Goal: Task Accomplishment & Management: Manage account settings

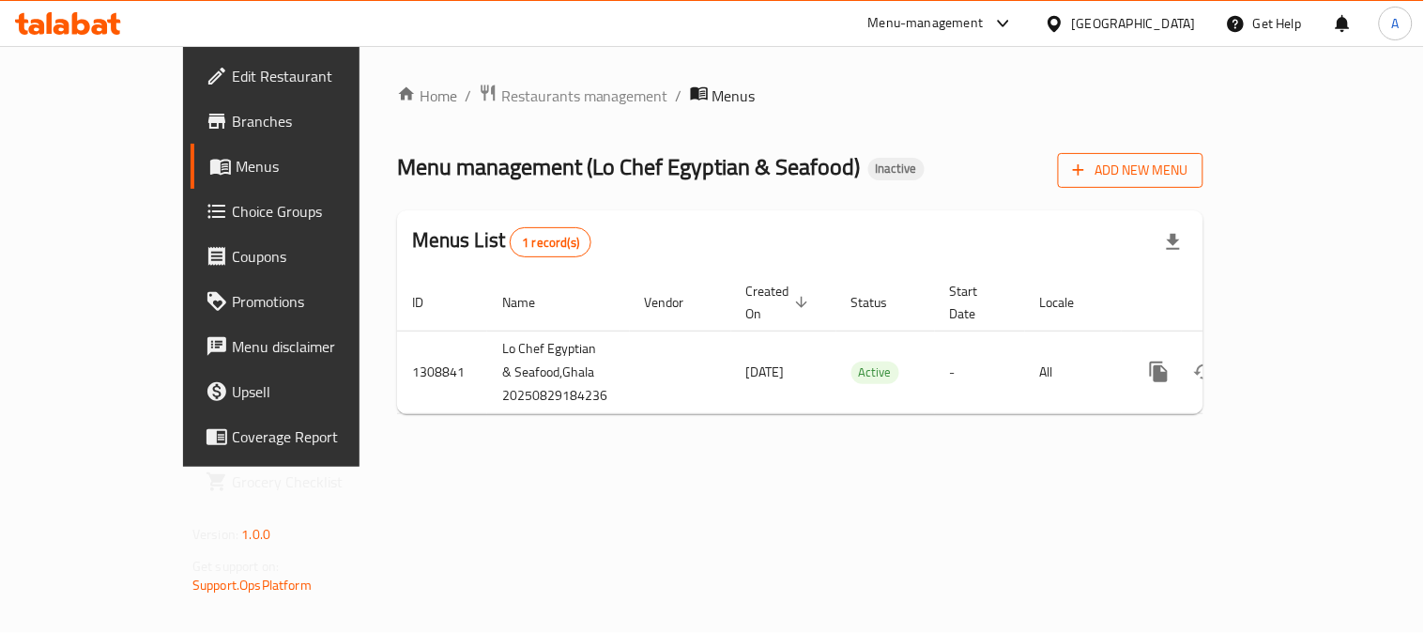
click at [1204, 169] on button "Add New Menu" at bounding box center [1131, 170] width 146 height 35
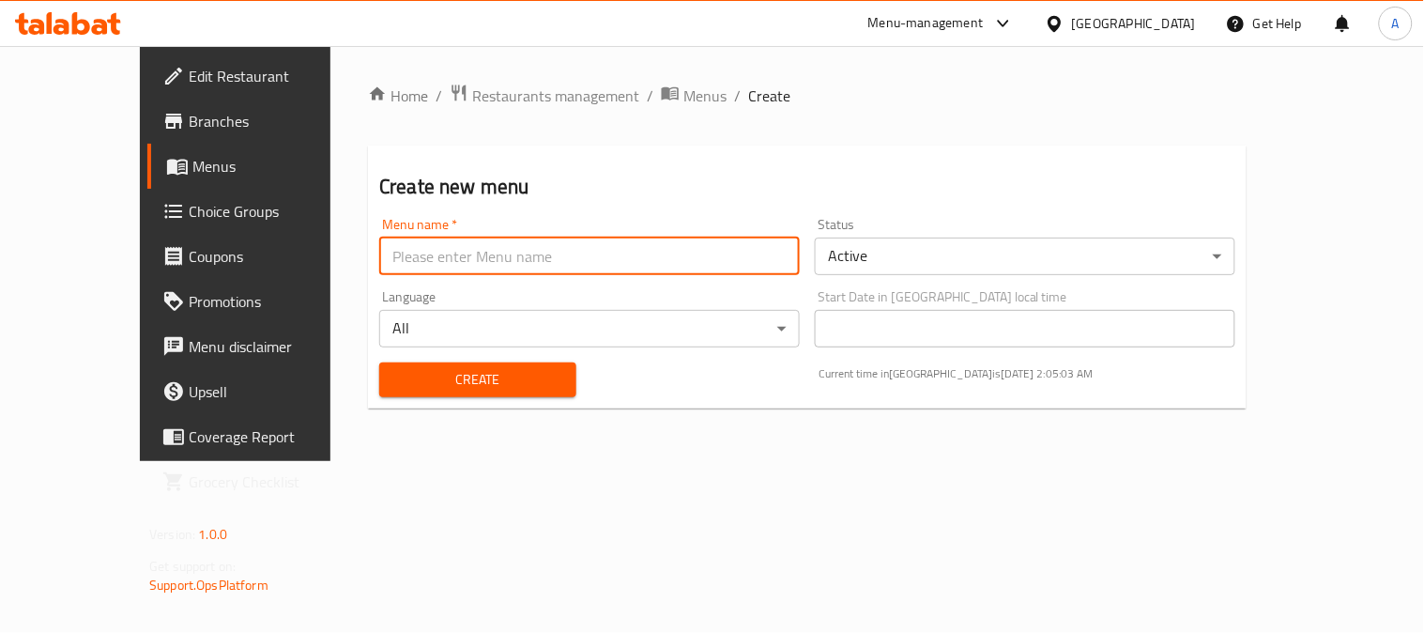
click at [443, 251] on input "text" at bounding box center [589, 257] width 421 height 38
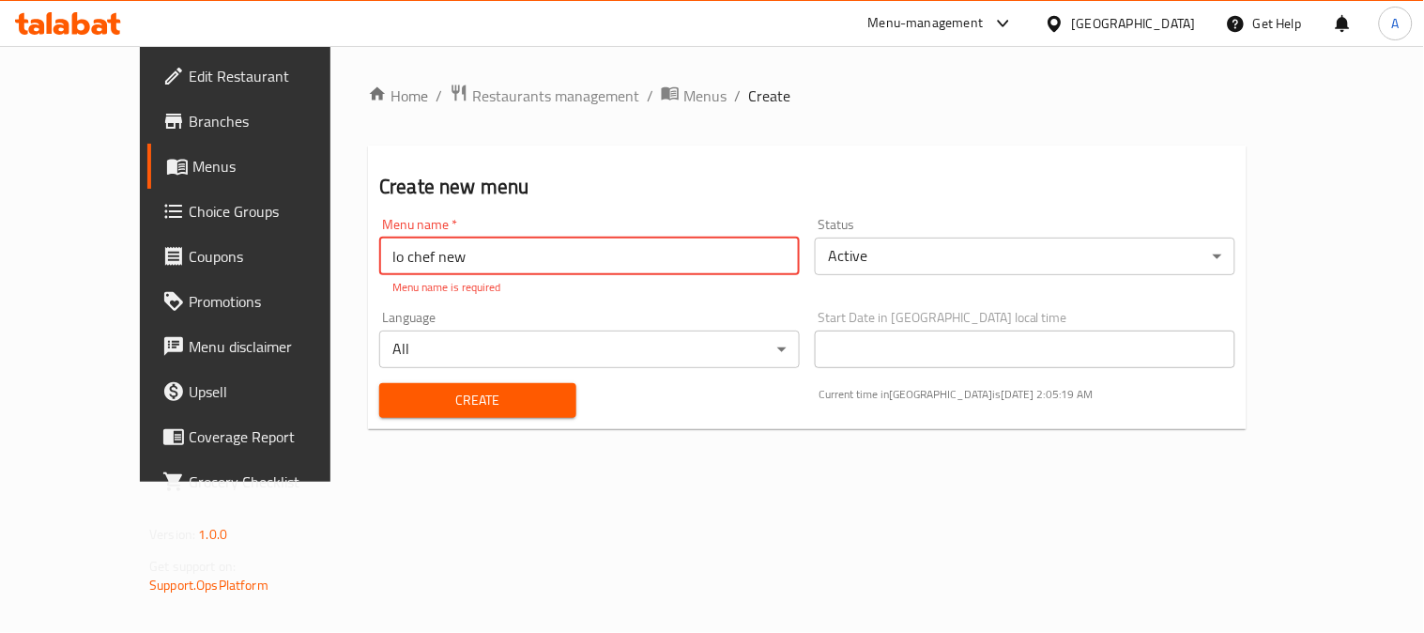
type input "lo chef new"
click at [509, 398] on div "Create" at bounding box center [478, 400] width 220 height 57
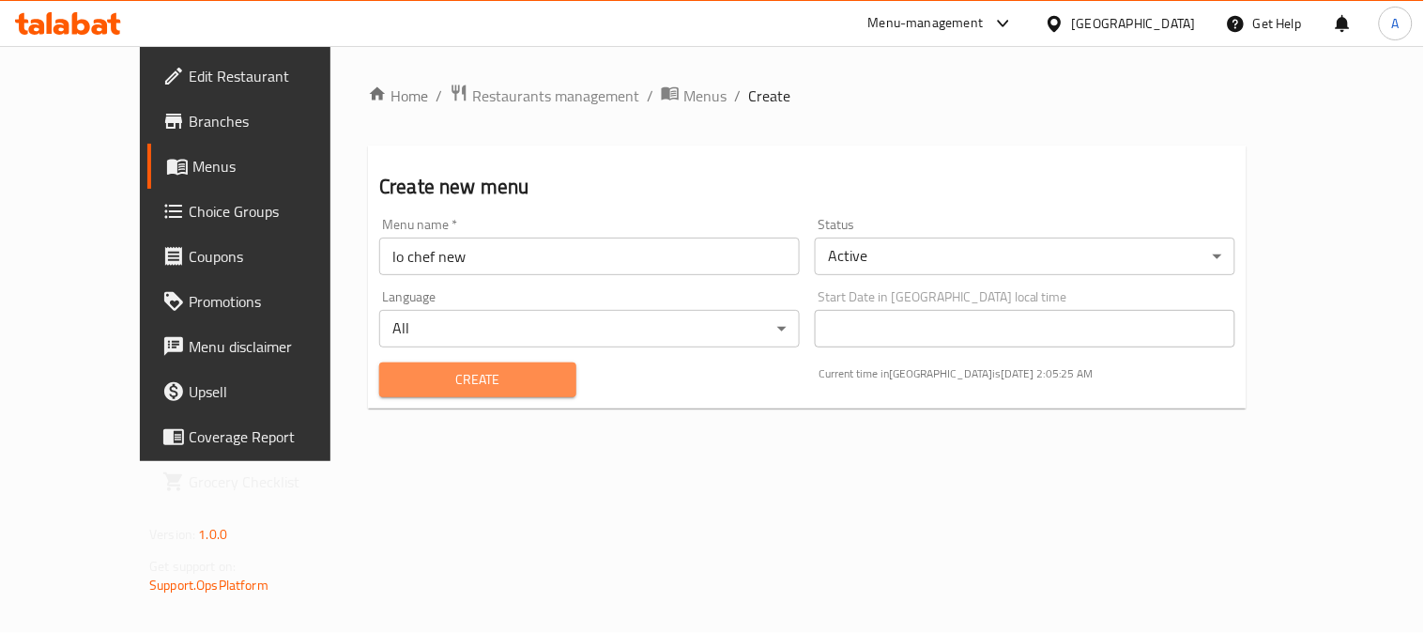
click at [394, 381] on span "Create" at bounding box center [477, 379] width 167 height 23
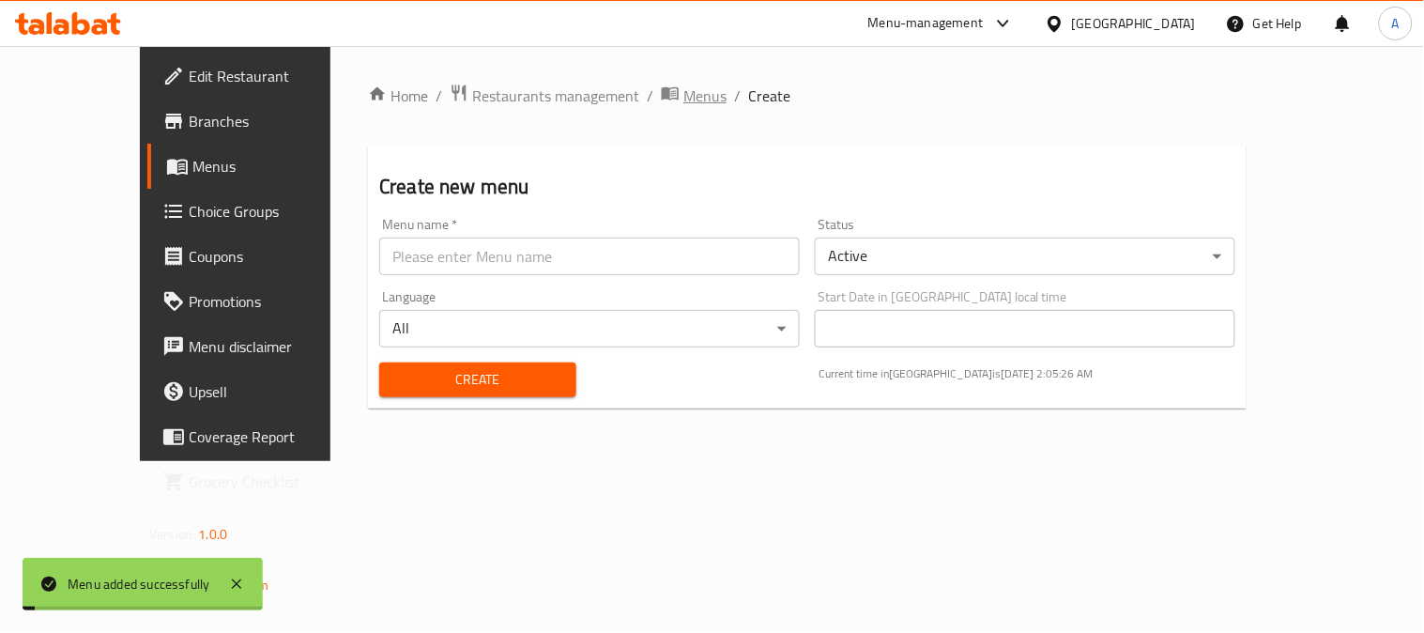
click at [684, 98] on span "Menus" at bounding box center [705, 96] width 43 height 23
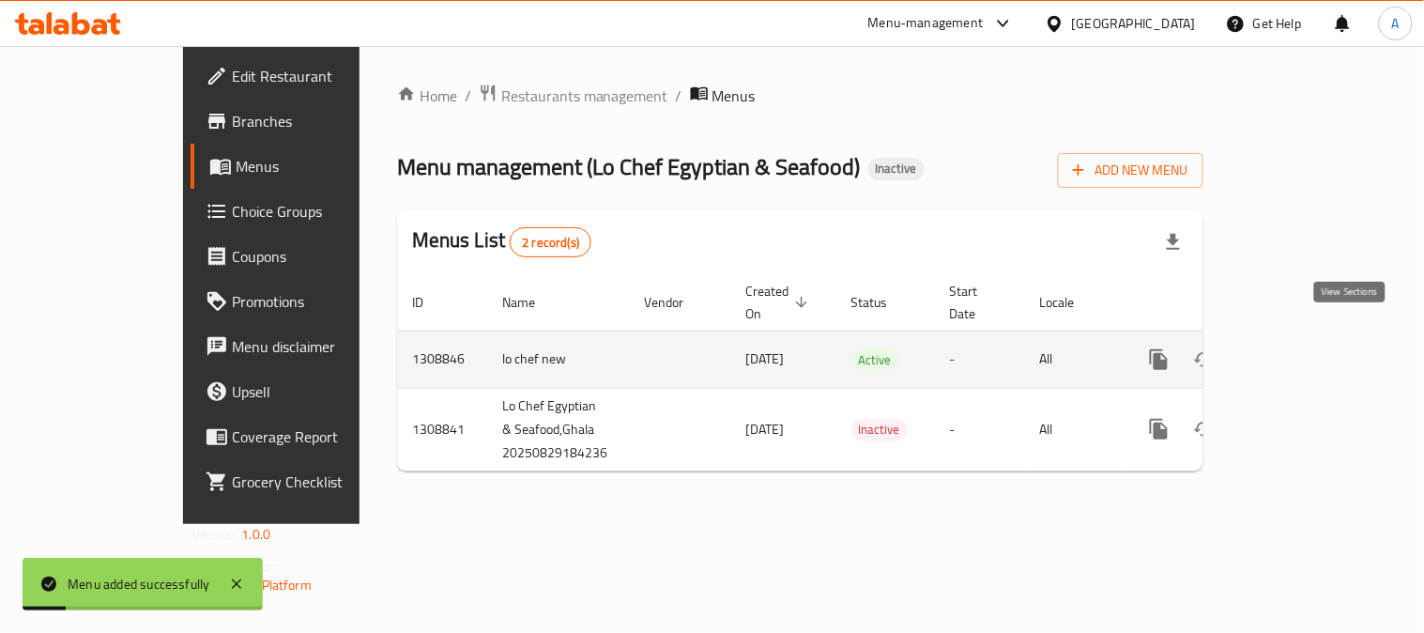
click at [1303, 351] on icon "enhanced table" at bounding box center [1294, 359] width 17 height 17
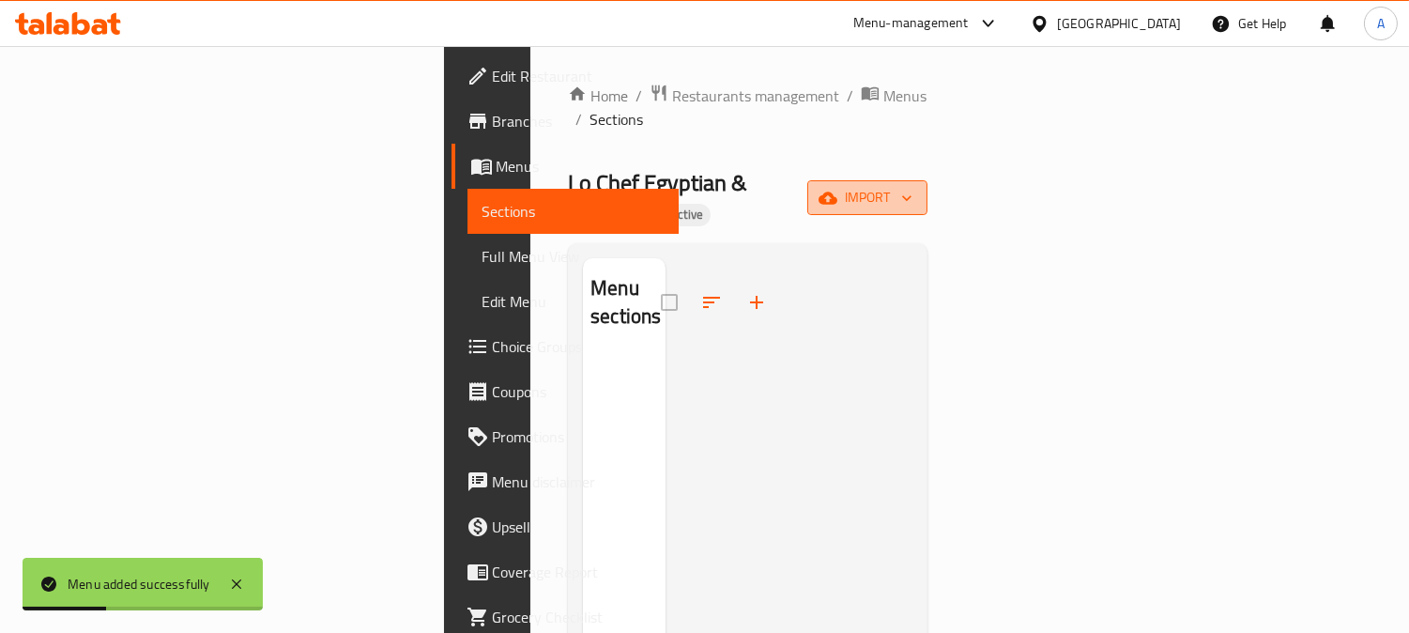
click at [913, 186] on span "import" at bounding box center [867, 197] width 90 height 23
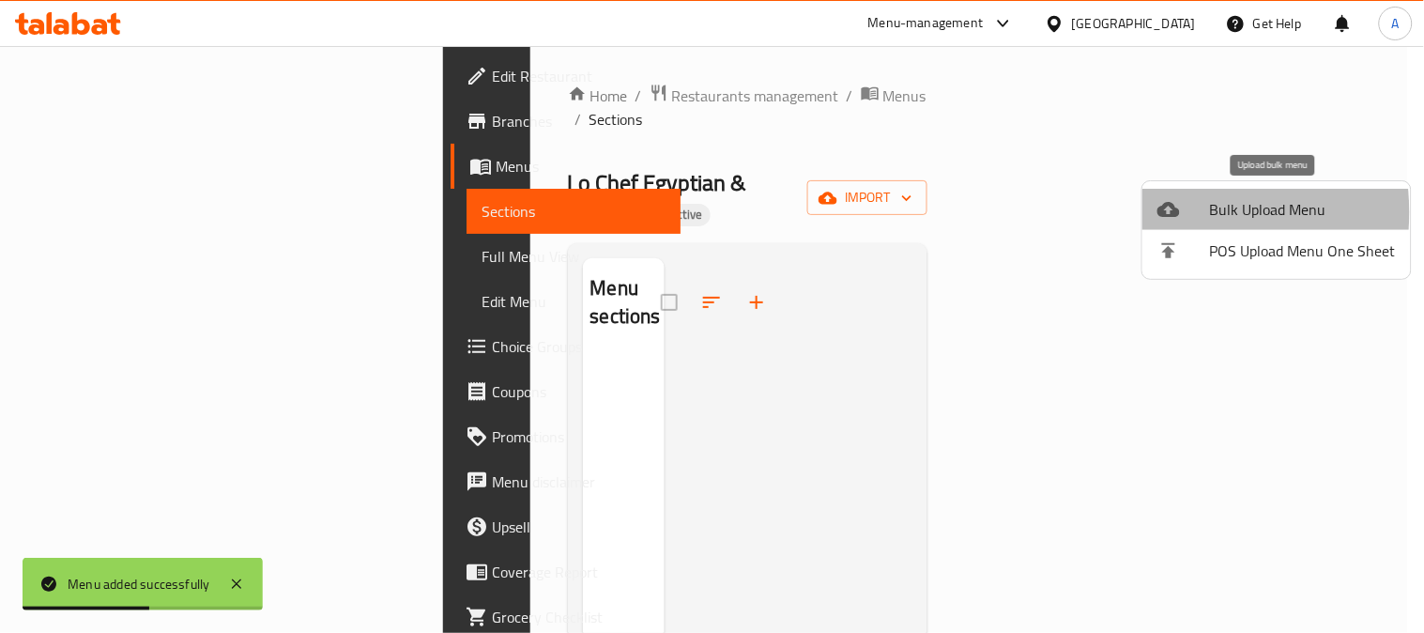
click at [1155, 212] on li "Bulk Upload Menu" at bounding box center [1277, 209] width 269 height 41
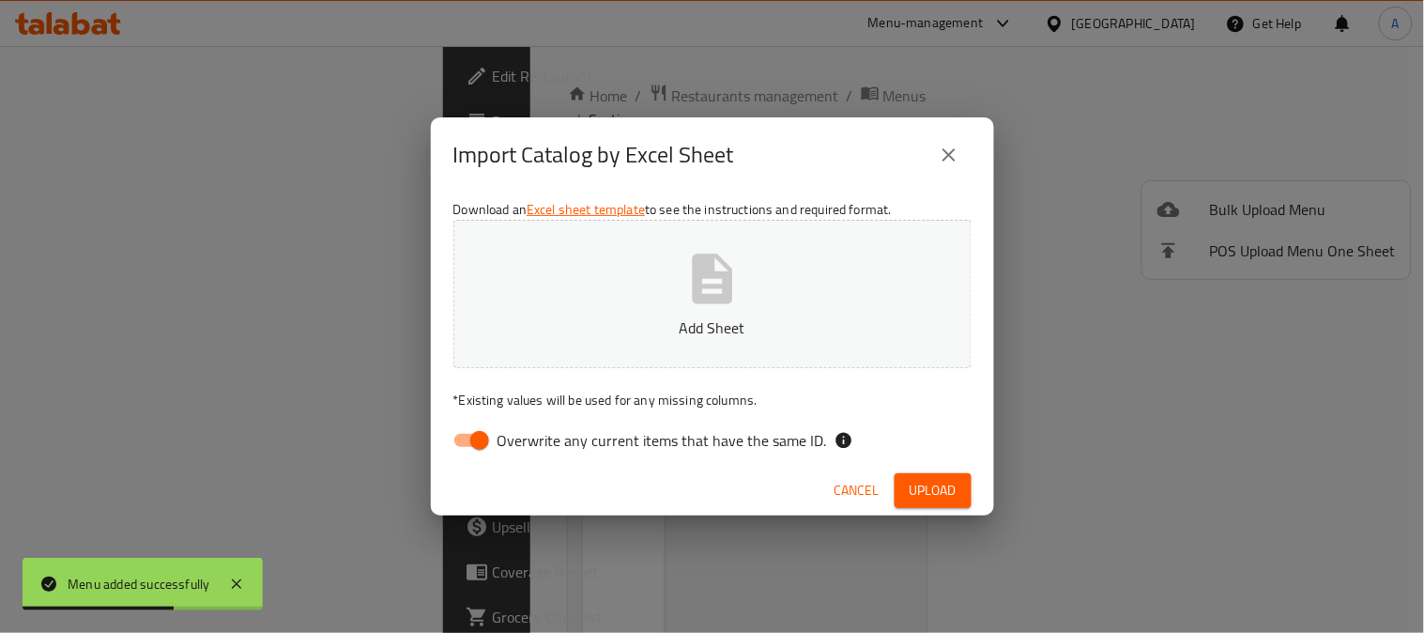
click at [590, 439] on span "Overwrite any current items that have the same ID." at bounding box center [663, 440] width 330 height 23
click at [533, 439] on input "Overwrite any current items that have the same ID." at bounding box center [479, 441] width 107 height 36
checkbox input "false"
click at [721, 294] on icon "button" at bounding box center [712, 279] width 40 height 50
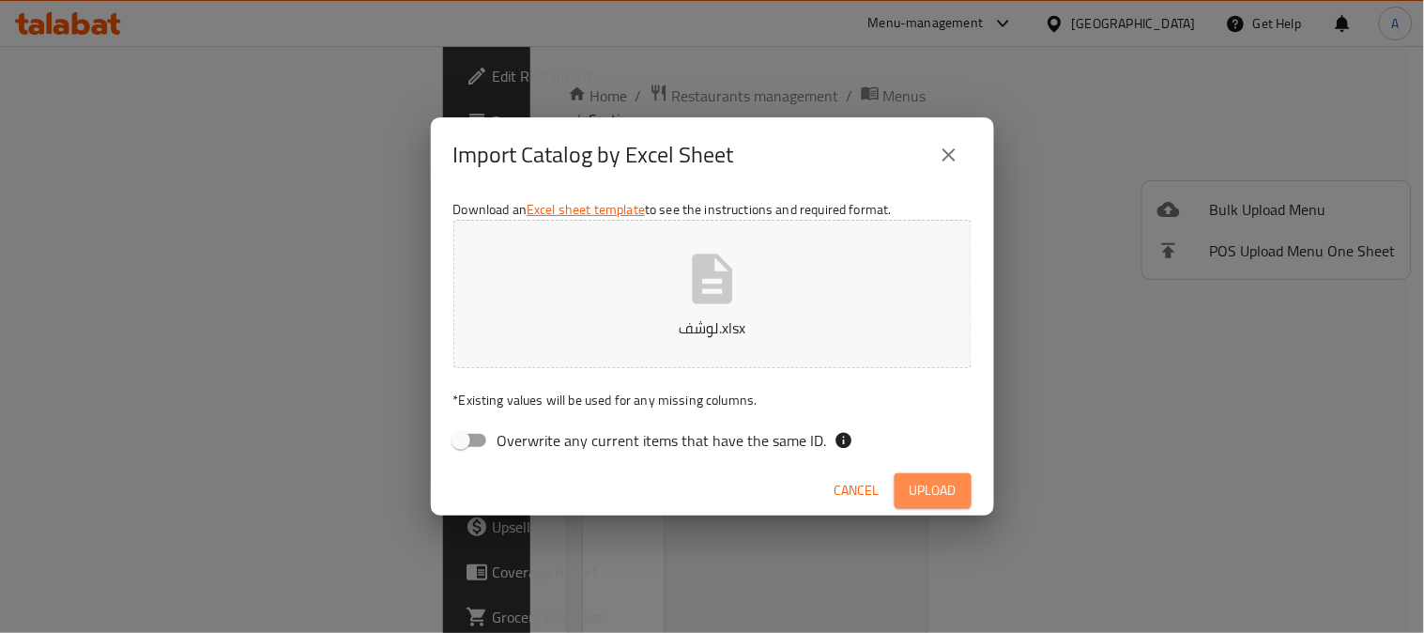
click at [932, 484] on span "Upload" at bounding box center [933, 490] width 47 height 23
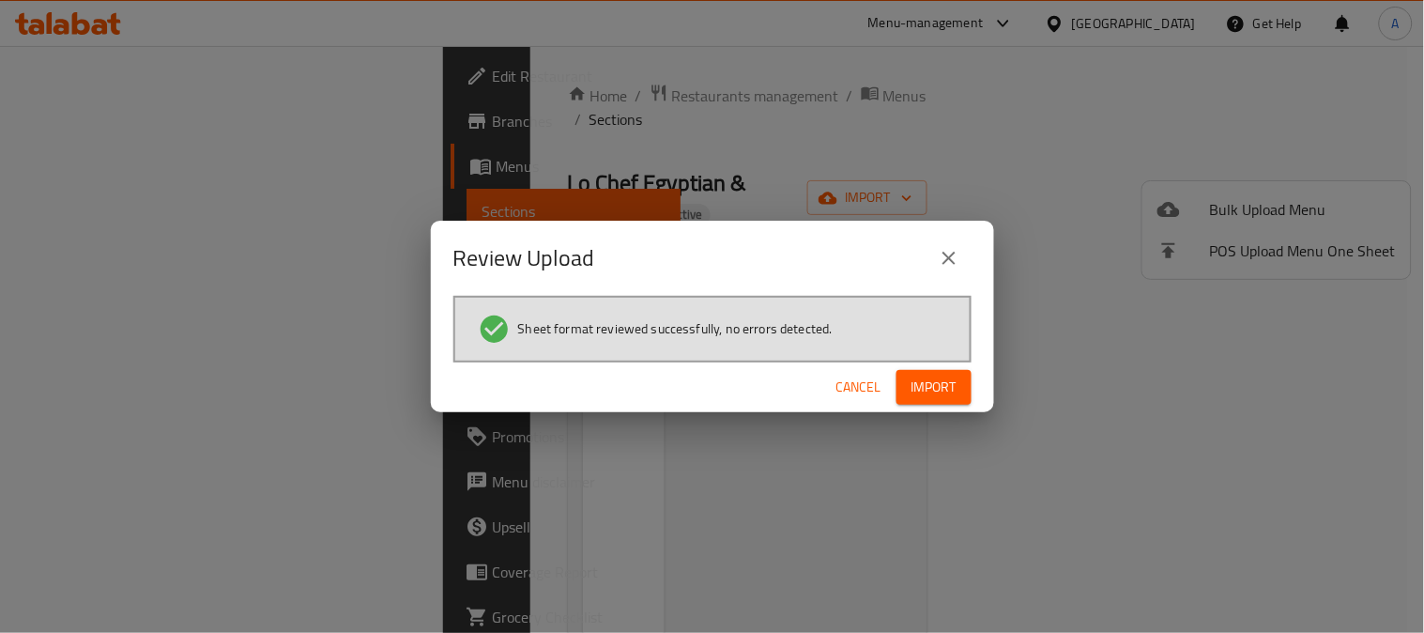
click at [922, 377] on span "Import" at bounding box center [934, 387] width 45 height 23
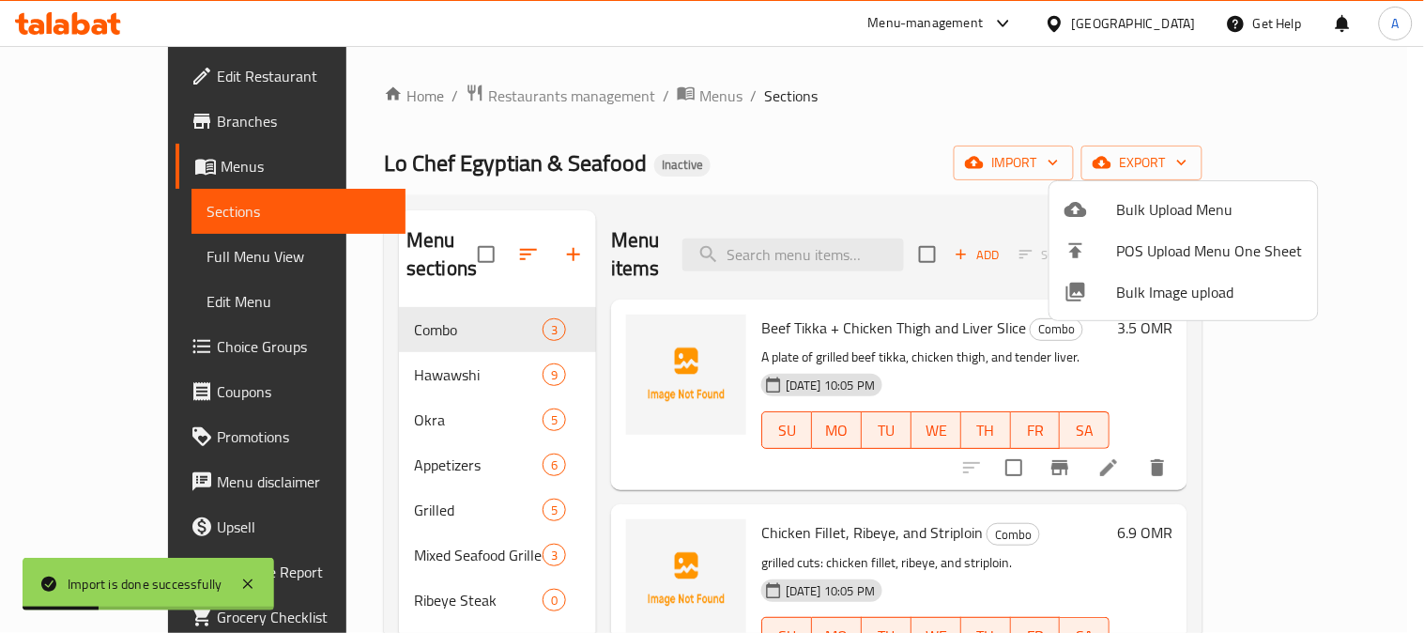
click at [909, 130] on div at bounding box center [712, 316] width 1424 height 633
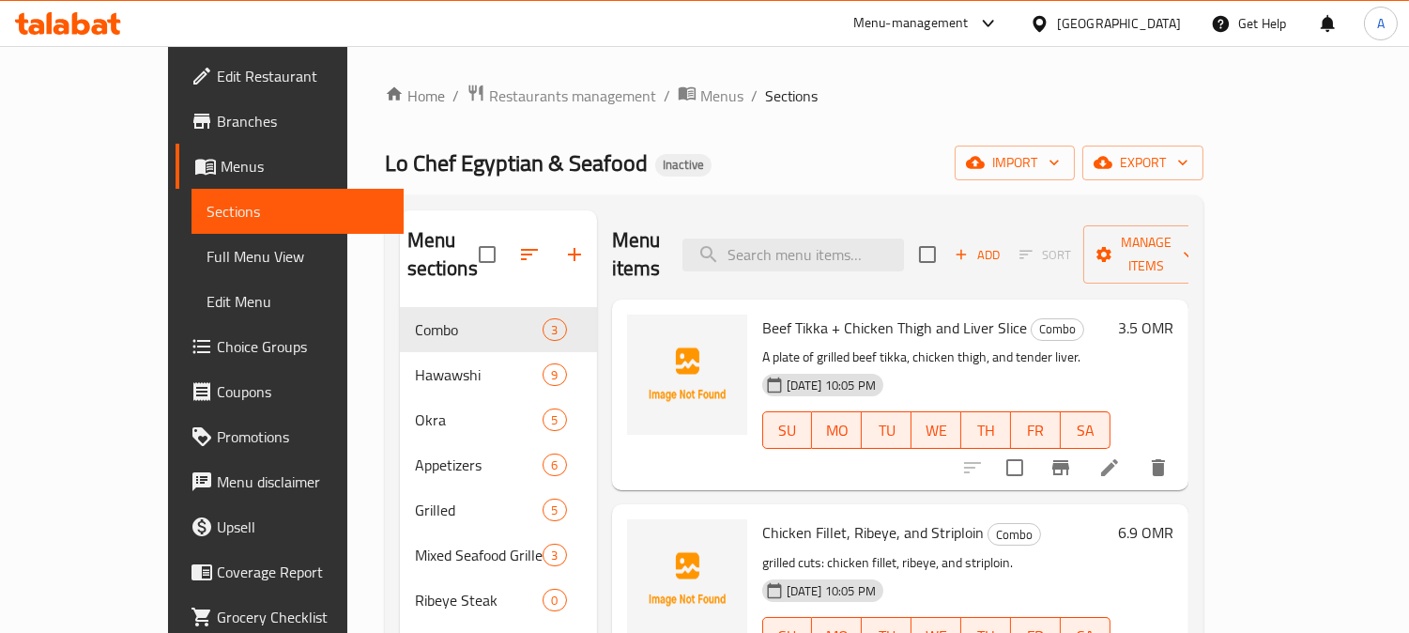
click at [207, 265] on span "Full Menu View" at bounding box center [298, 256] width 182 height 23
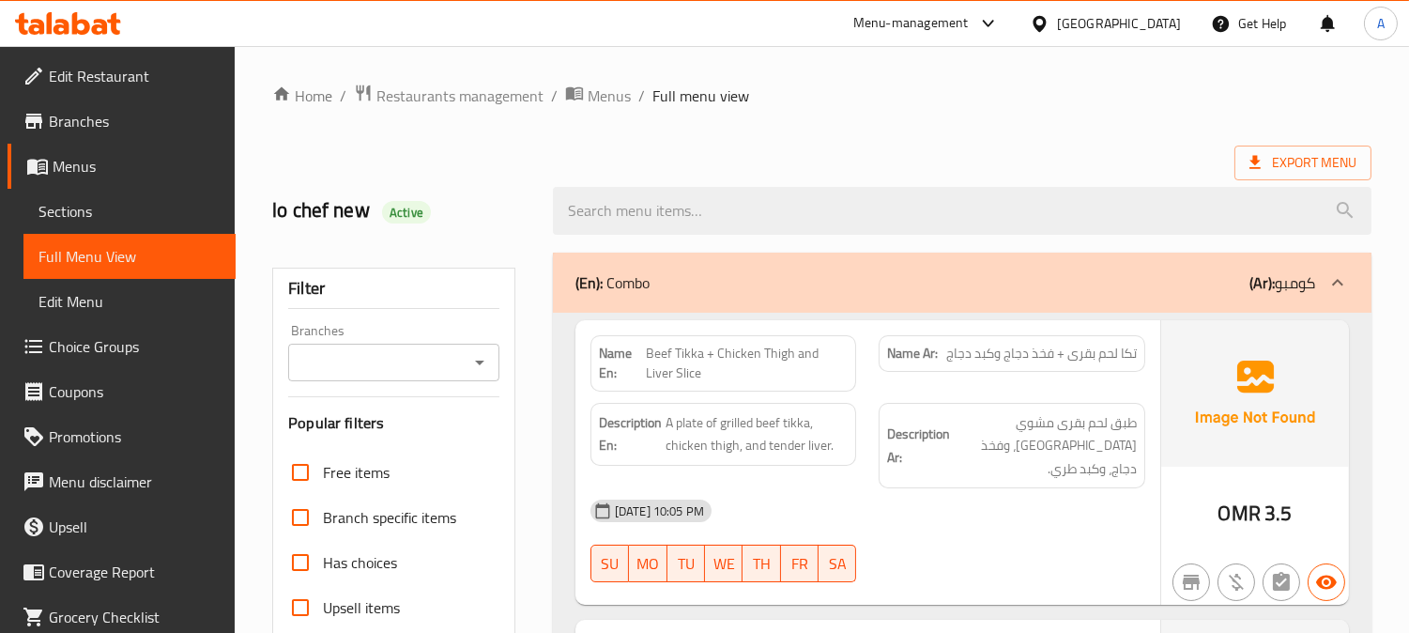
click at [903, 101] on ol "Home / Restaurants management / Menus / Full menu view" at bounding box center [821, 96] width 1099 height 24
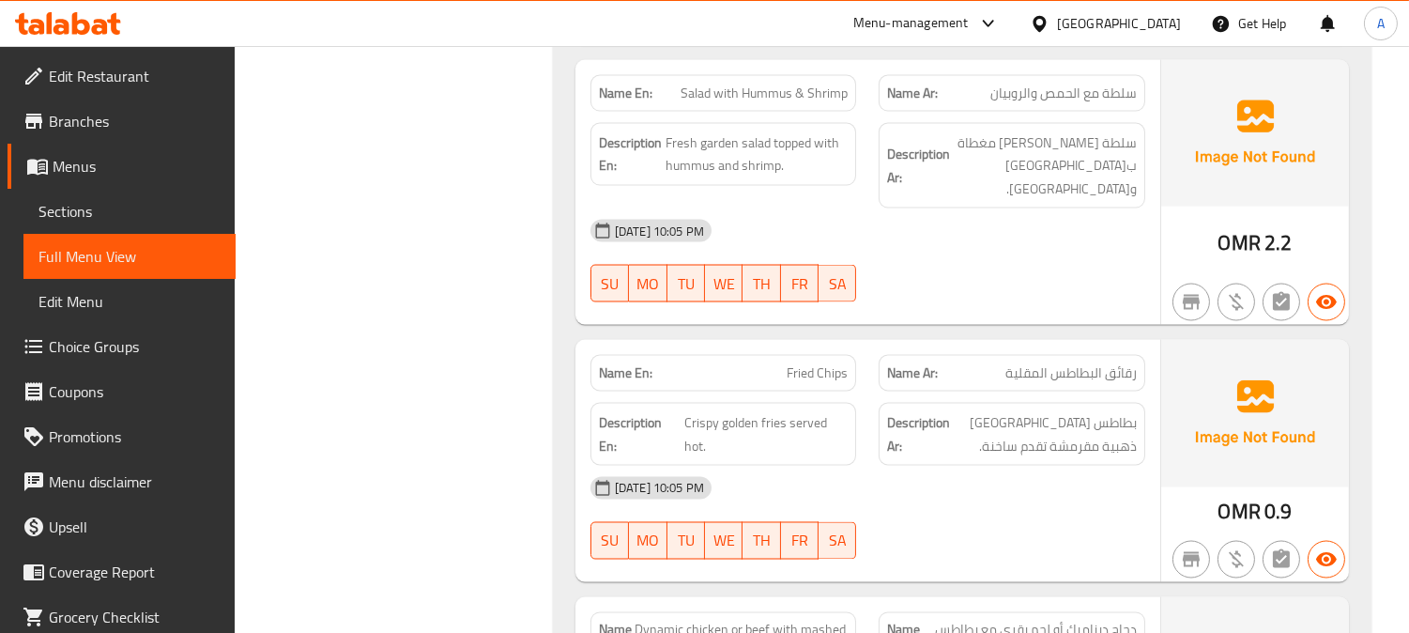
scroll to position [6003, 0]
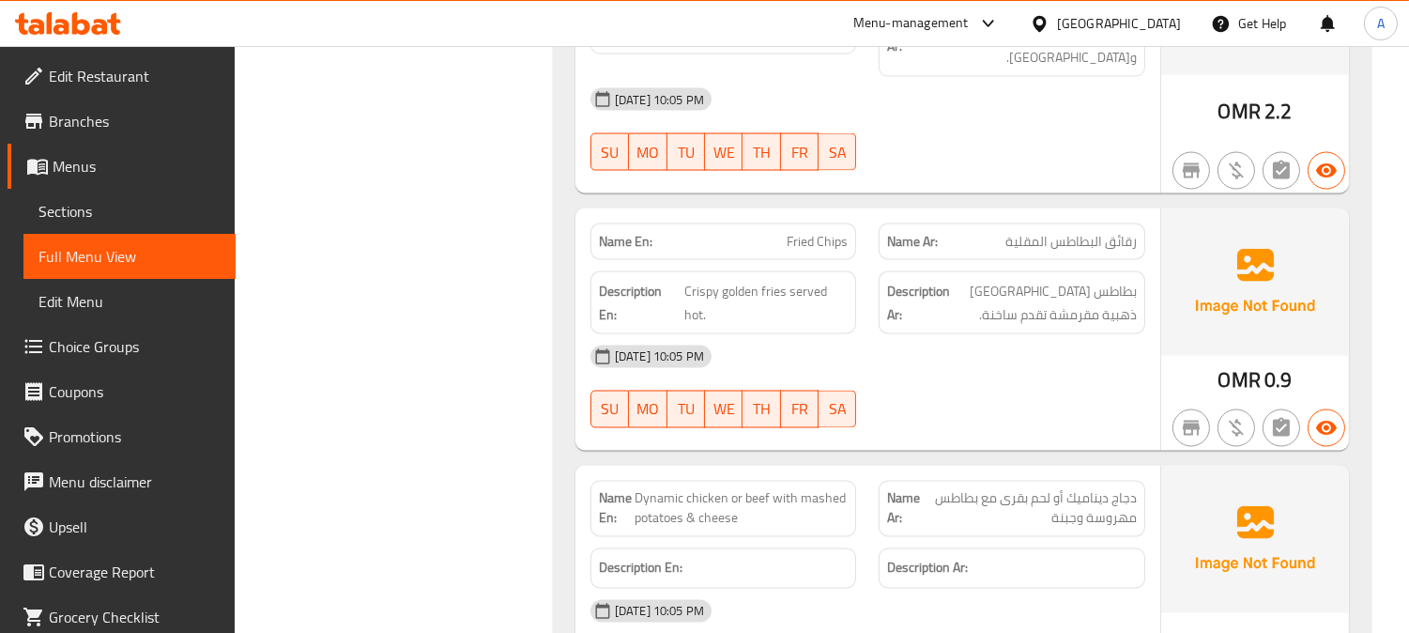
click at [831, 232] on span "Fried Chips" at bounding box center [817, 242] width 61 height 20
click at [840, 232] on span "Fried Chips" at bounding box center [817, 242] width 61 height 20
click at [822, 232] on span "Fried Chips" at bounding box center [817, 242] width 61 height 20
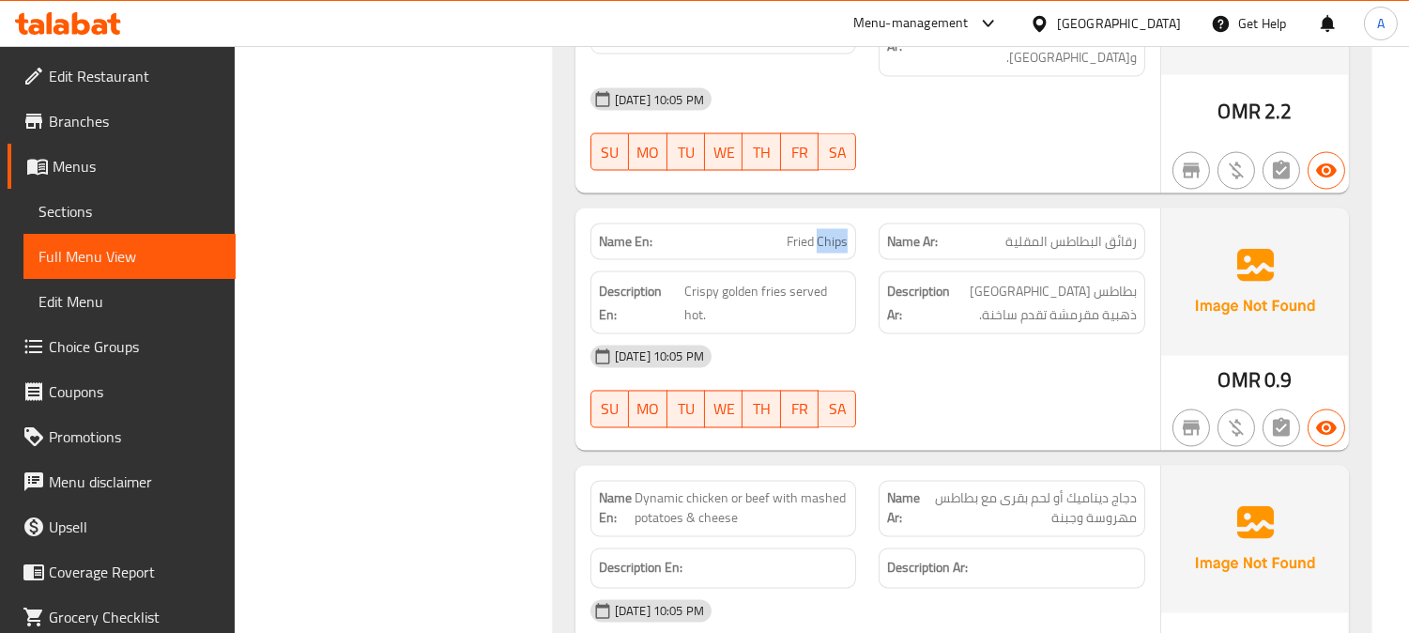
click at [822, 232] on span "Fried Chips" at bounding box center [817, 242] width 61 height 20
click at [821, 232] on span "Fried Chips" at bounding box center [817, 242] width 61 height 20
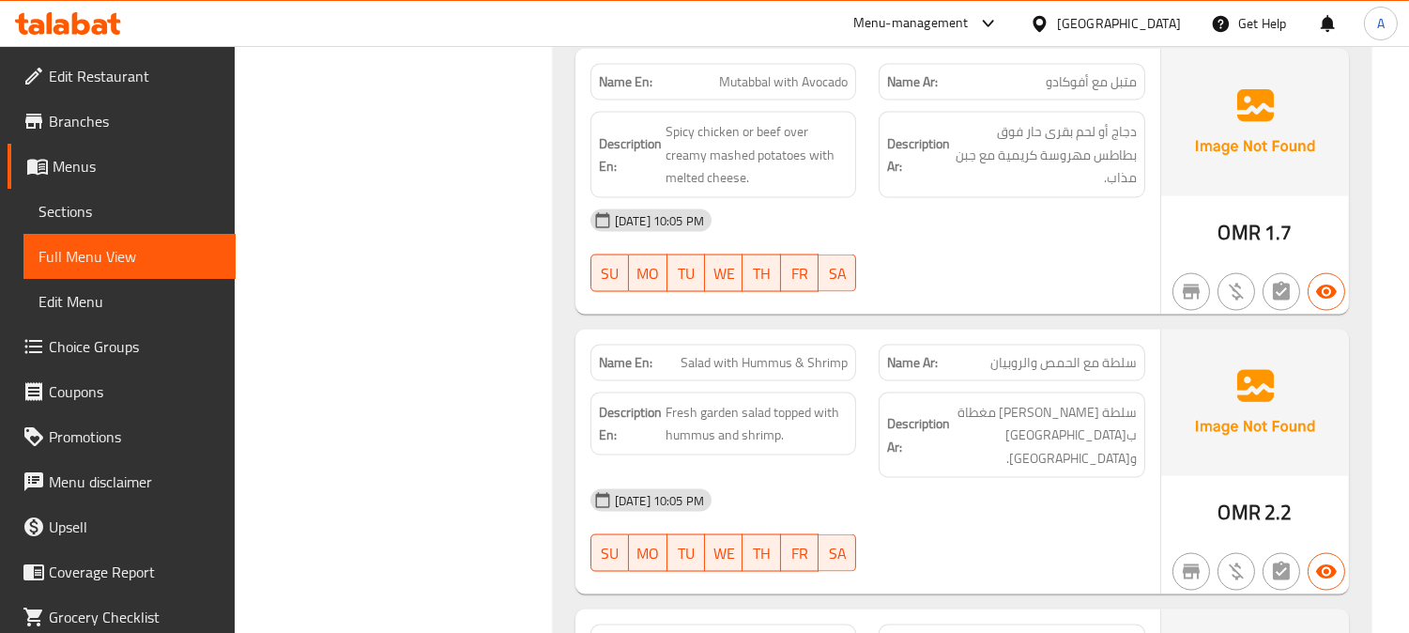
scroll to position [5565, 0]
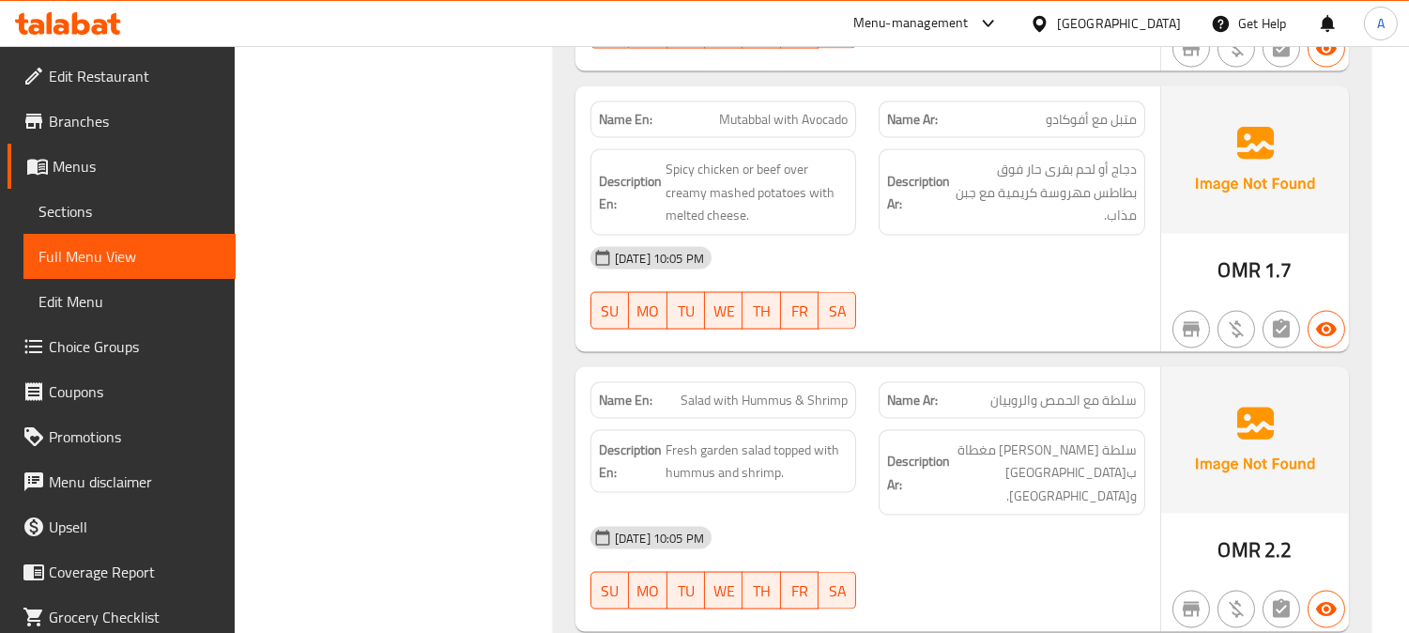
click at [785, 110] on span "Mutabbal with Avocado" at bounding box center [783, 120] width 129 height 20
copy span "Mutabbal with Avocado"
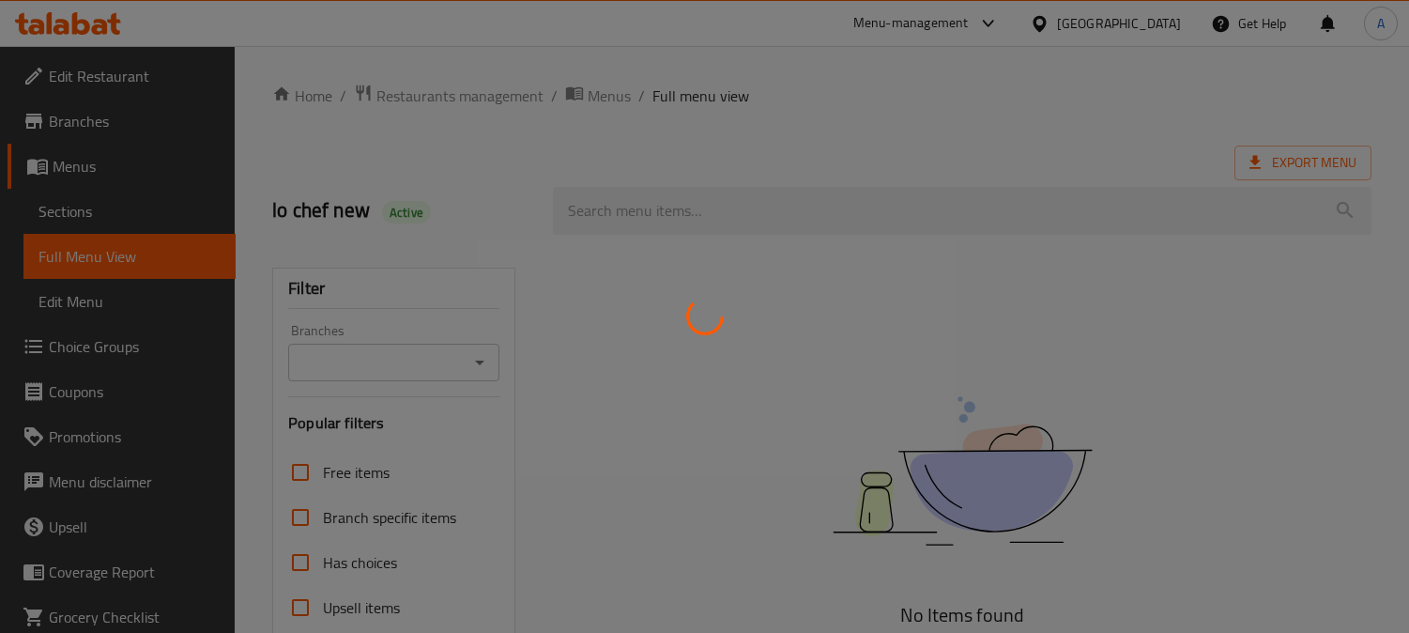
click at [601, 98] on div at bounding box center [704, 316] width 1409 height 633
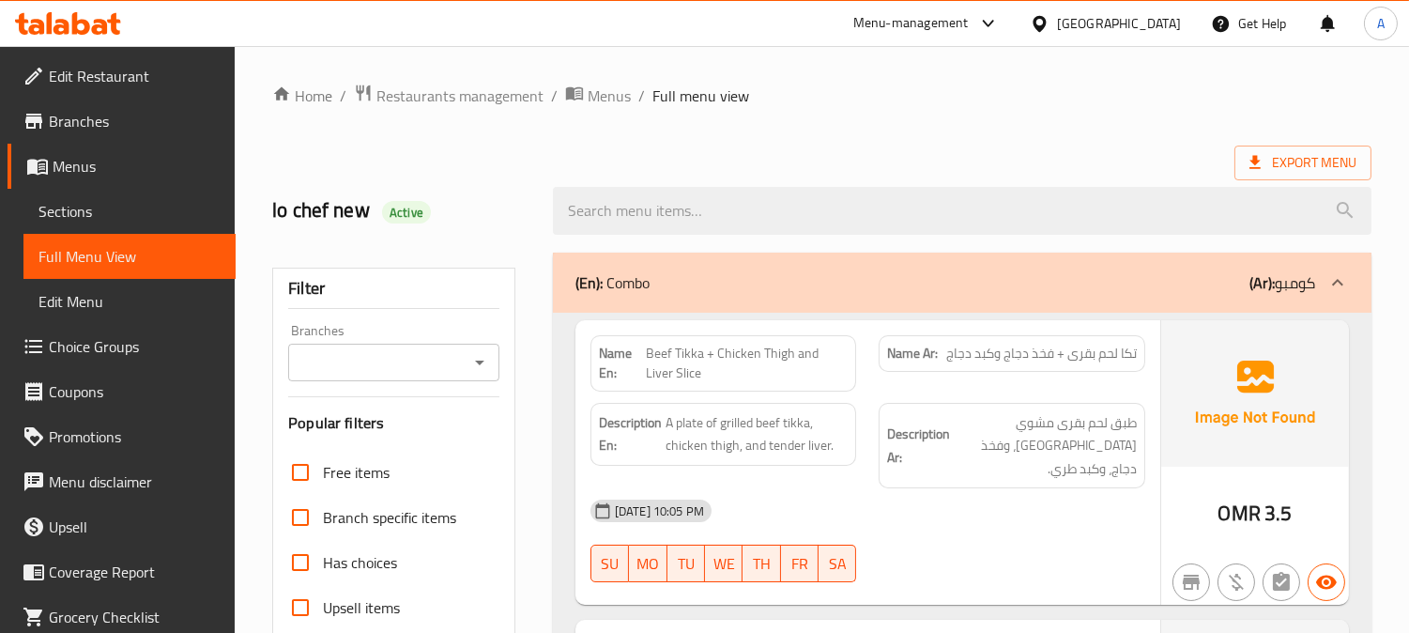
click at [601, 98] on span "Menus" at bounding box center [609, 96] width 43 height 23
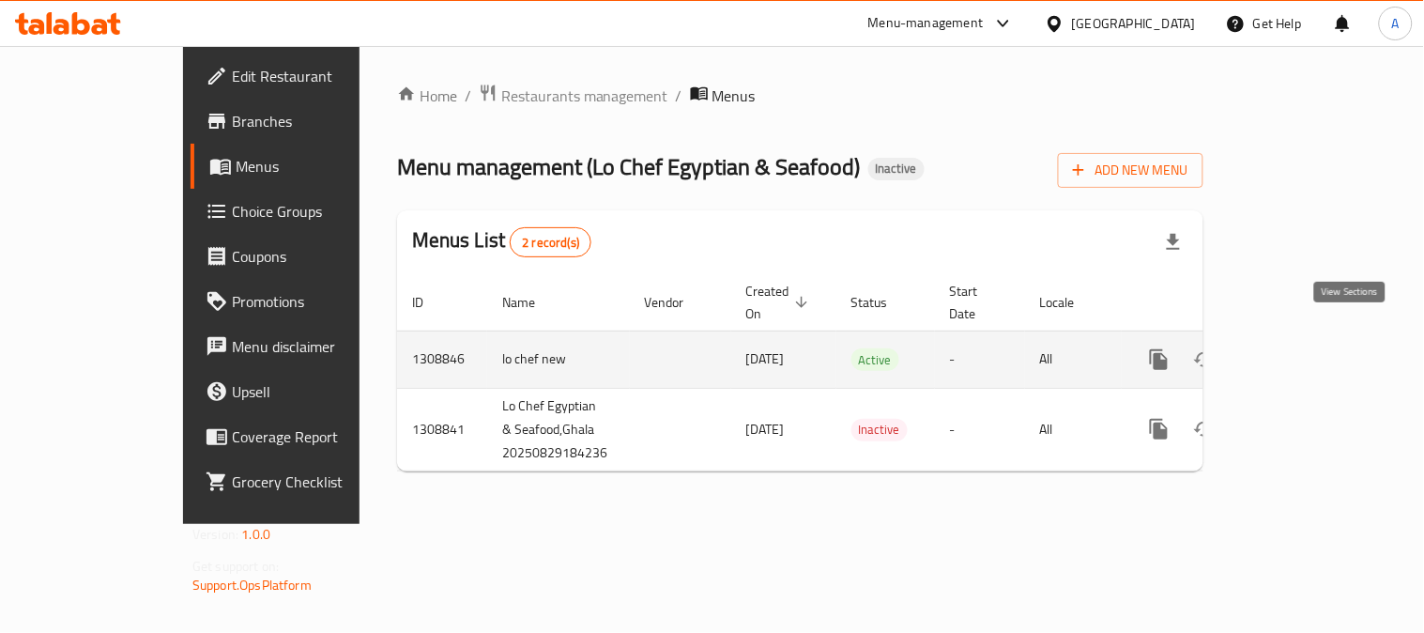
click at [1317, 337] on link "enhanced table" at bounding box center [1294, 359] width 45 height 45
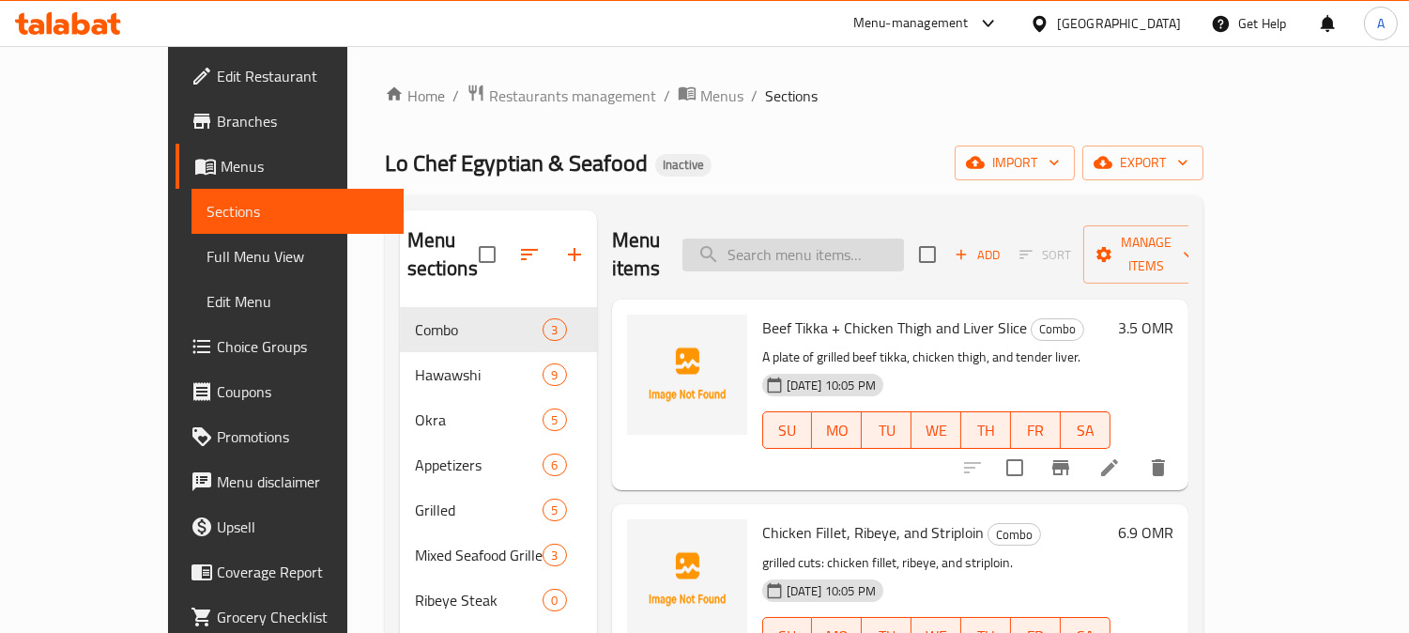
click at [826, 244] on input "search" at bounding box center [794, 254] width 222 height 33
paste input "Fried Chips"
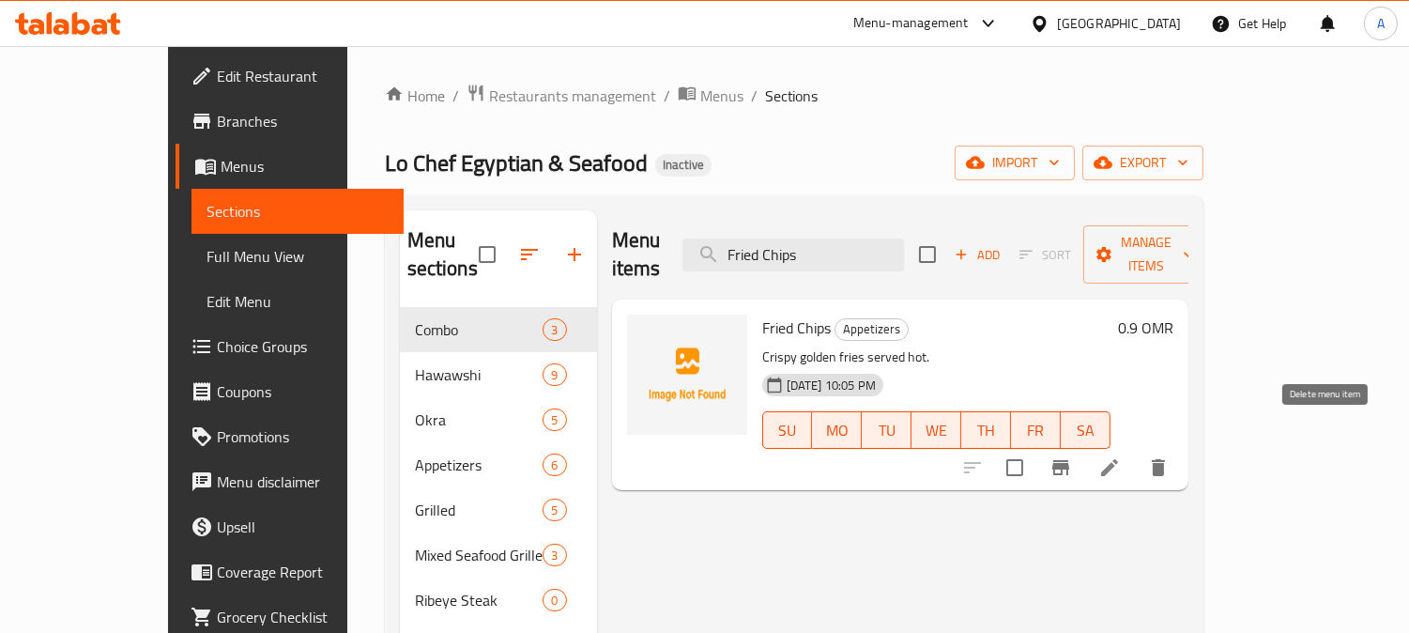
click at [1170, 456] on icon "delete" at bounding box center [1158, 467] width 23 height 23
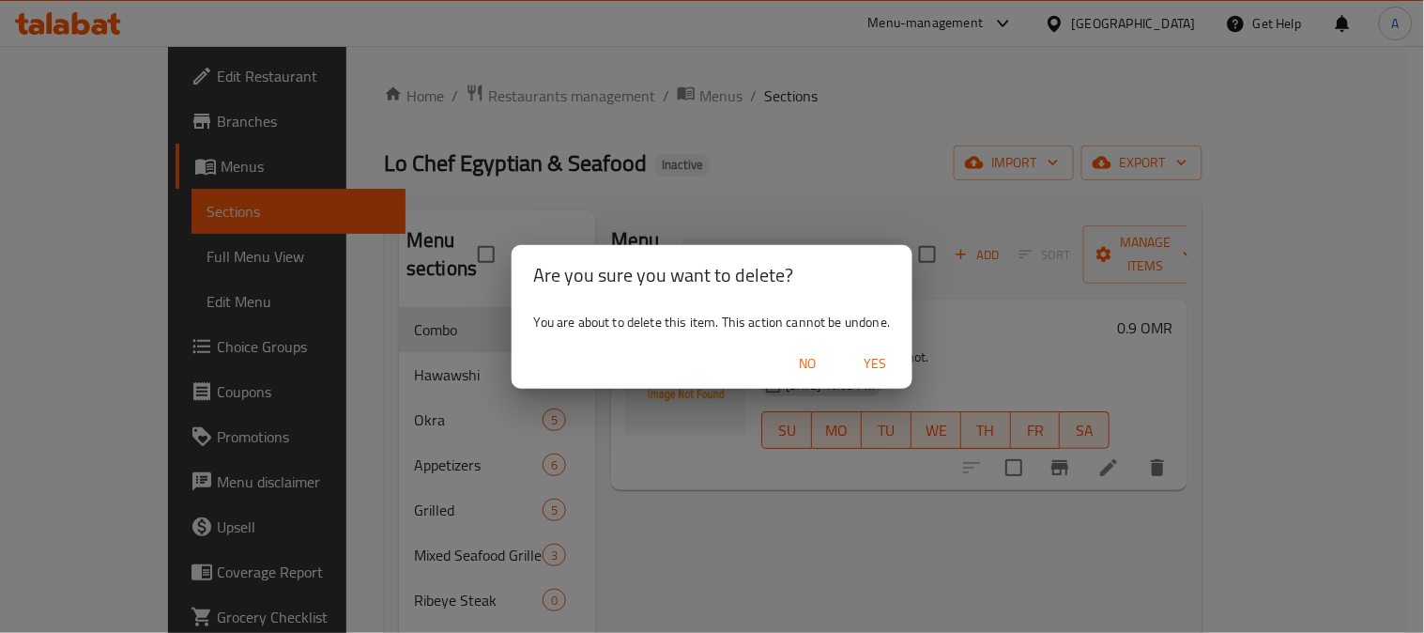
click at [870, 364] on span "Yes" at bounding box center [875, 363] width 45 height 23
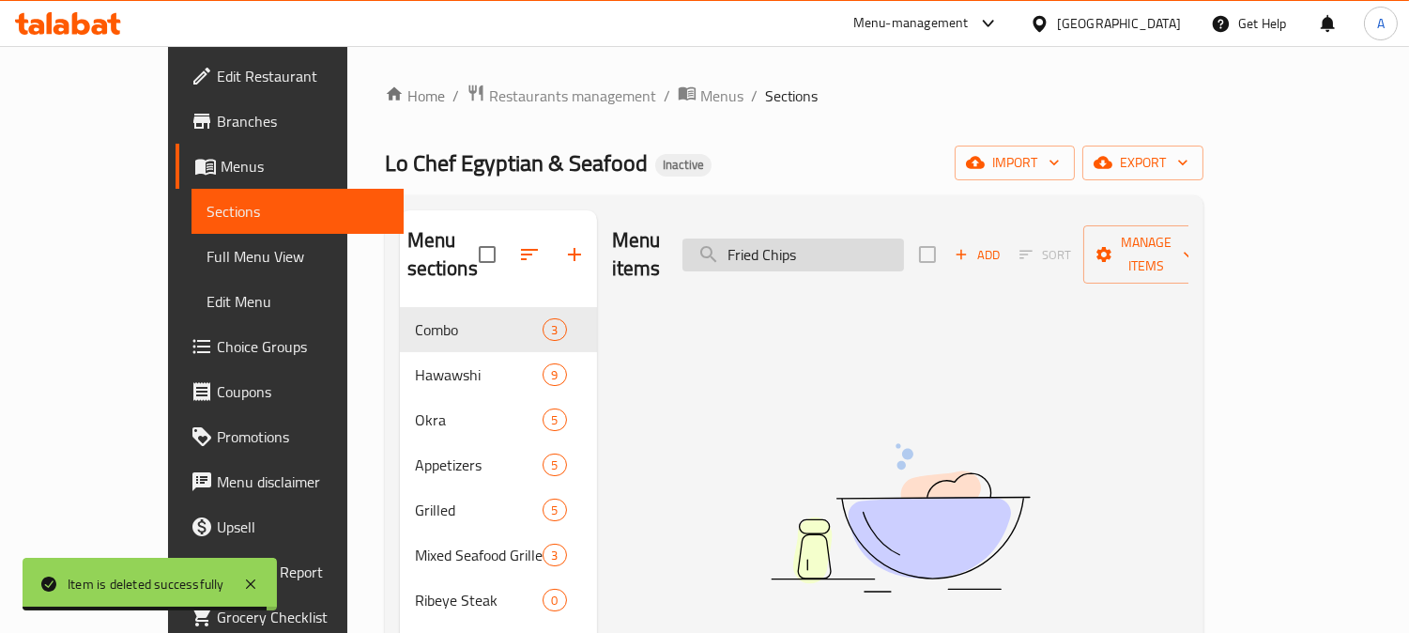
click at [845, 244] on input "Fried Chips" at bounding box center [794, 254] width 222 height 33
paste input "Mutabbal with Avocado"
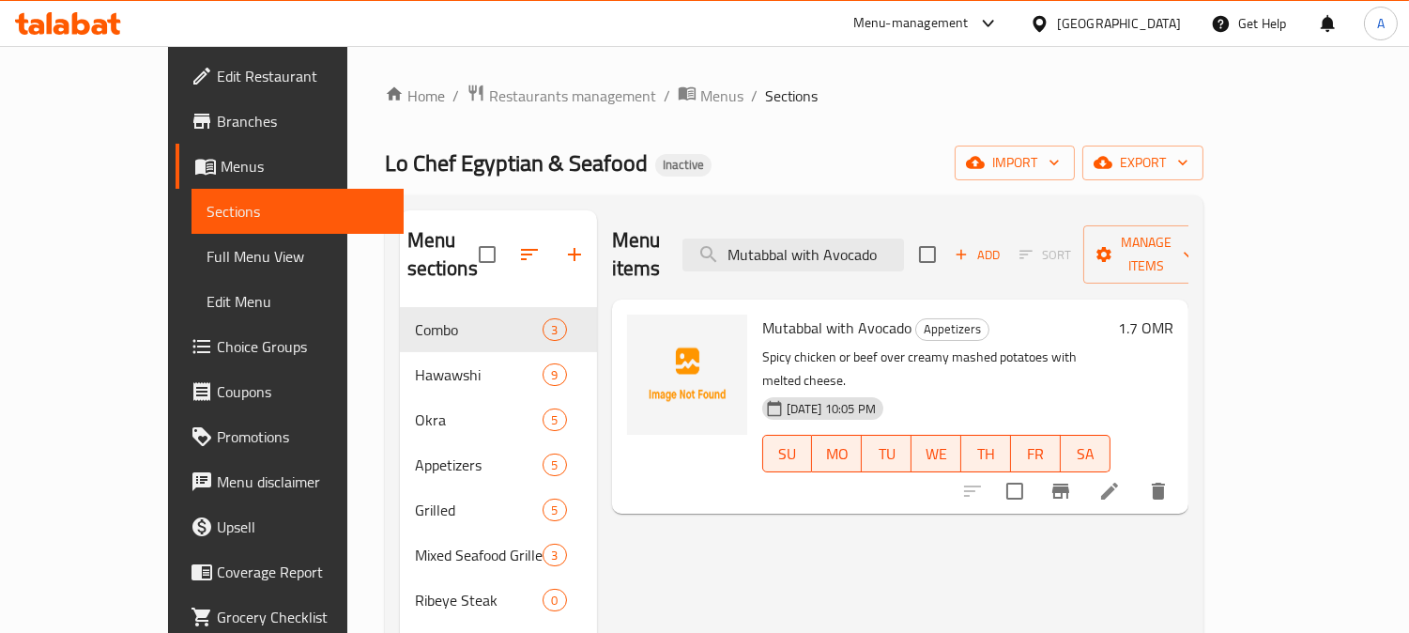
type input "Mutabbal with Avocado"
drag, startPoint x: 721, startPoint y: 297, endPoint x: 856, endPoint y: 308, distance: 135.7
click at [856, 314] on span "Mutabbal with Avocado" at bounding box center [836, 328] width 149 height 28
copy span "Mutabbal with Avocad"
click at [1136, 474] on li at bounding box center [1110, 491] width 53 height 34
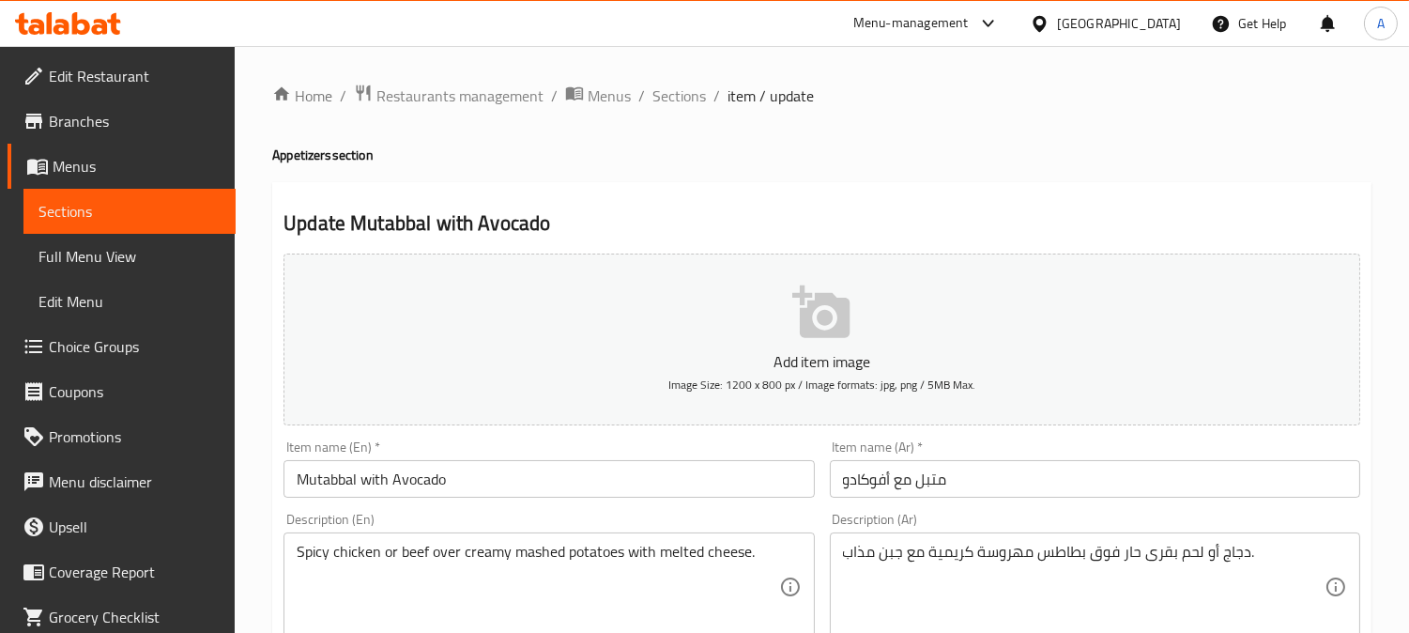
scroll to position [313, 0]
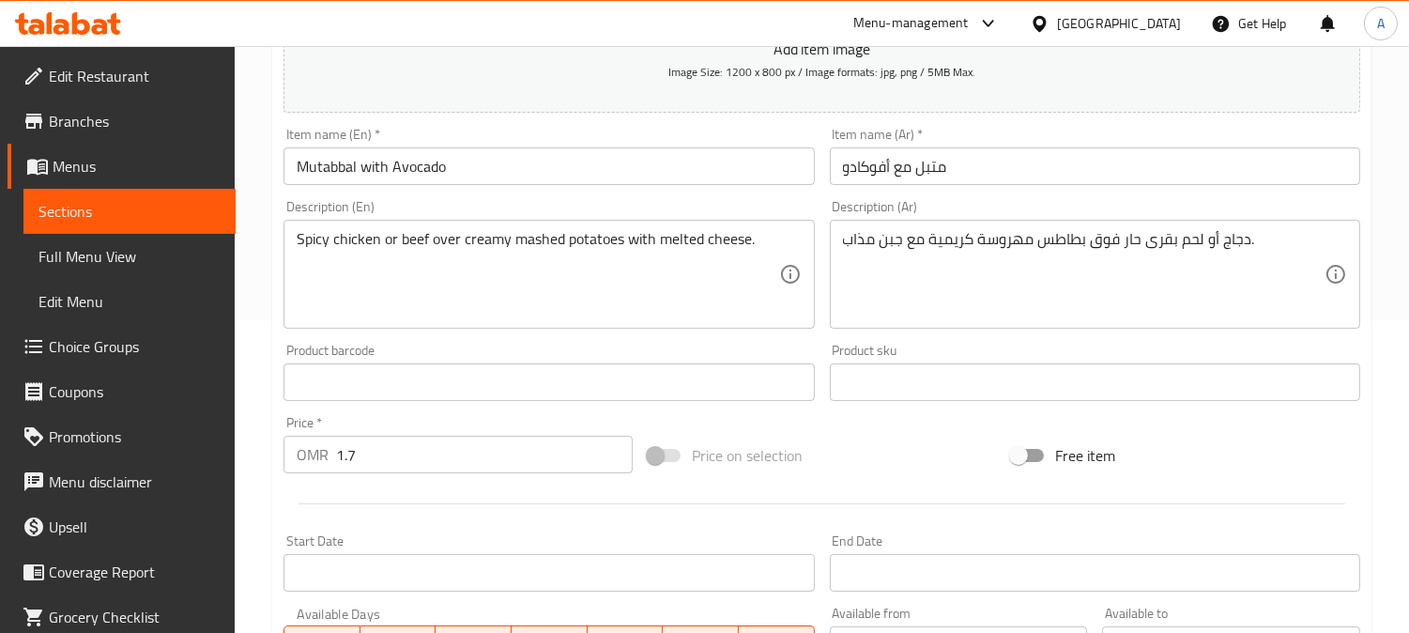
click at [573, 249] on textarea "Spicy chicken or beef over creamy mashed potatoes with melted cheese." at bounding box center [538, 274] width 482 height 89
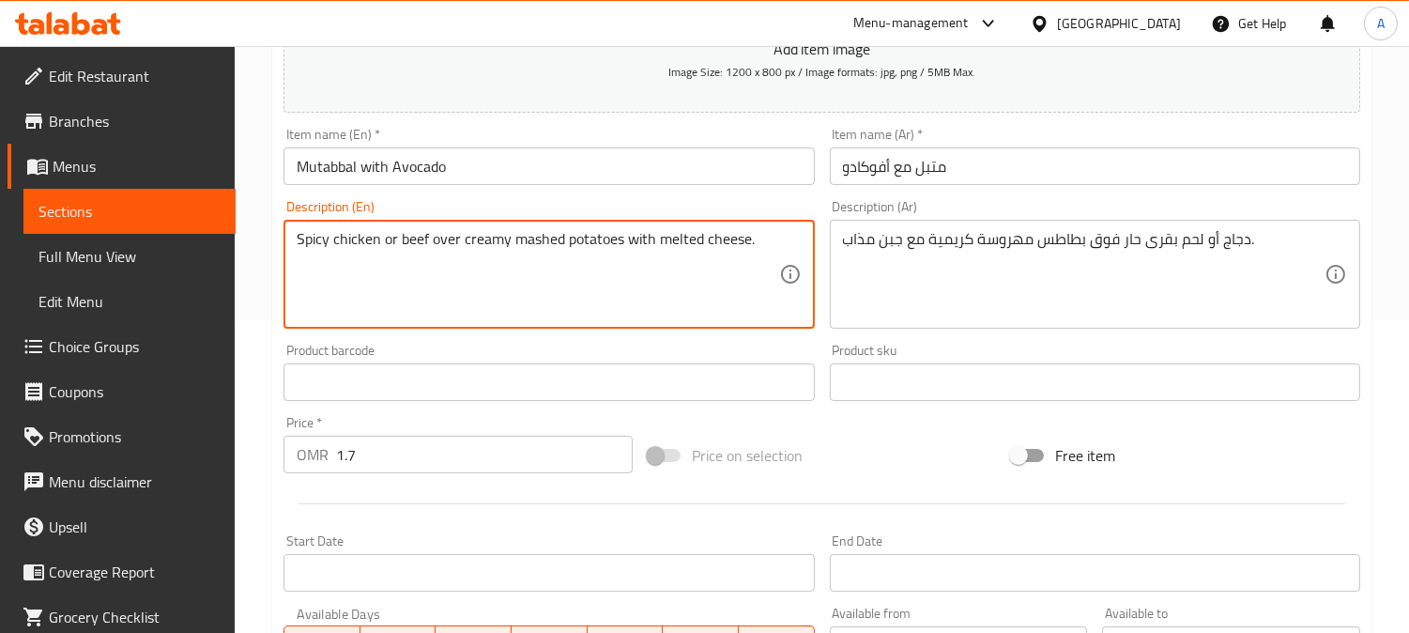
click at [573, 249] on textarea "Spicy chicken or beef over creamy mashed potatoes with melted cheese." at bounding box center [538, 274] width 482 height 89
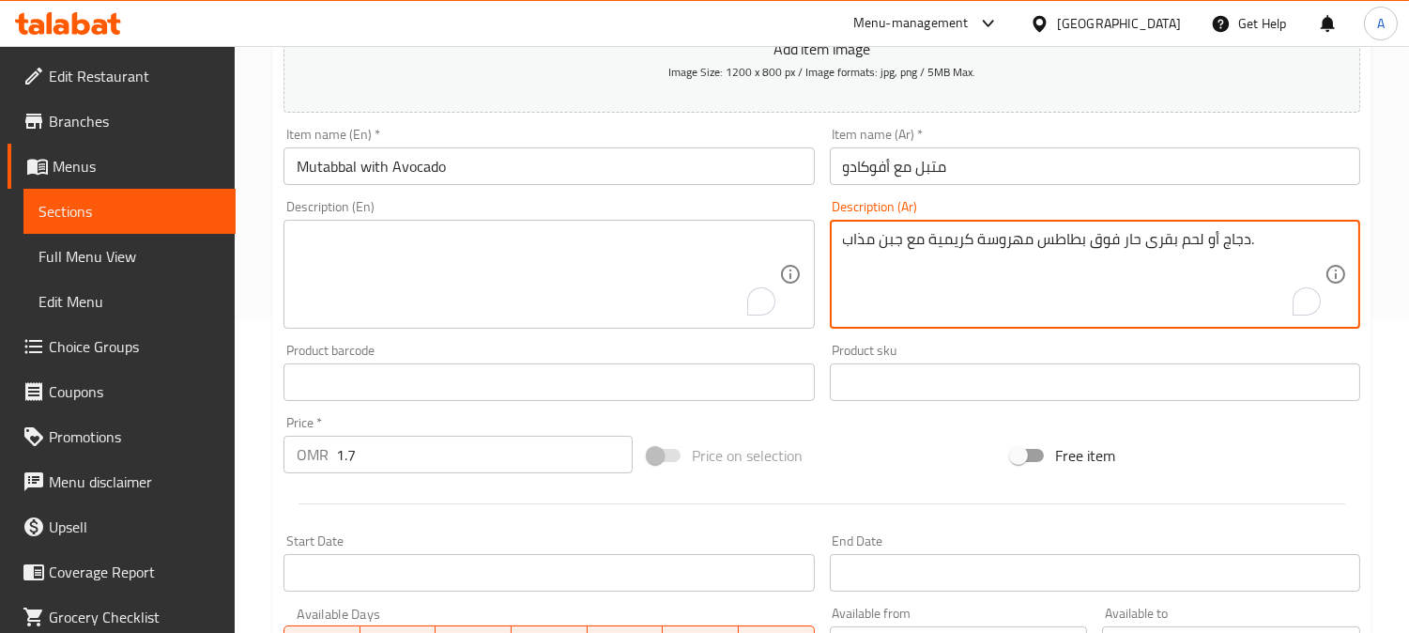
click at [931, 250] on textarea "دجاج أو لحم بقرى حار فوق بطاطس مهروسة كريمية مع جبن مذاب." at bounding box center [1084, 274] width 482 height 89
click at [659, 167] on input "Mutabbal with Avocado" at bounding box center [549, 166] width 530 height 38
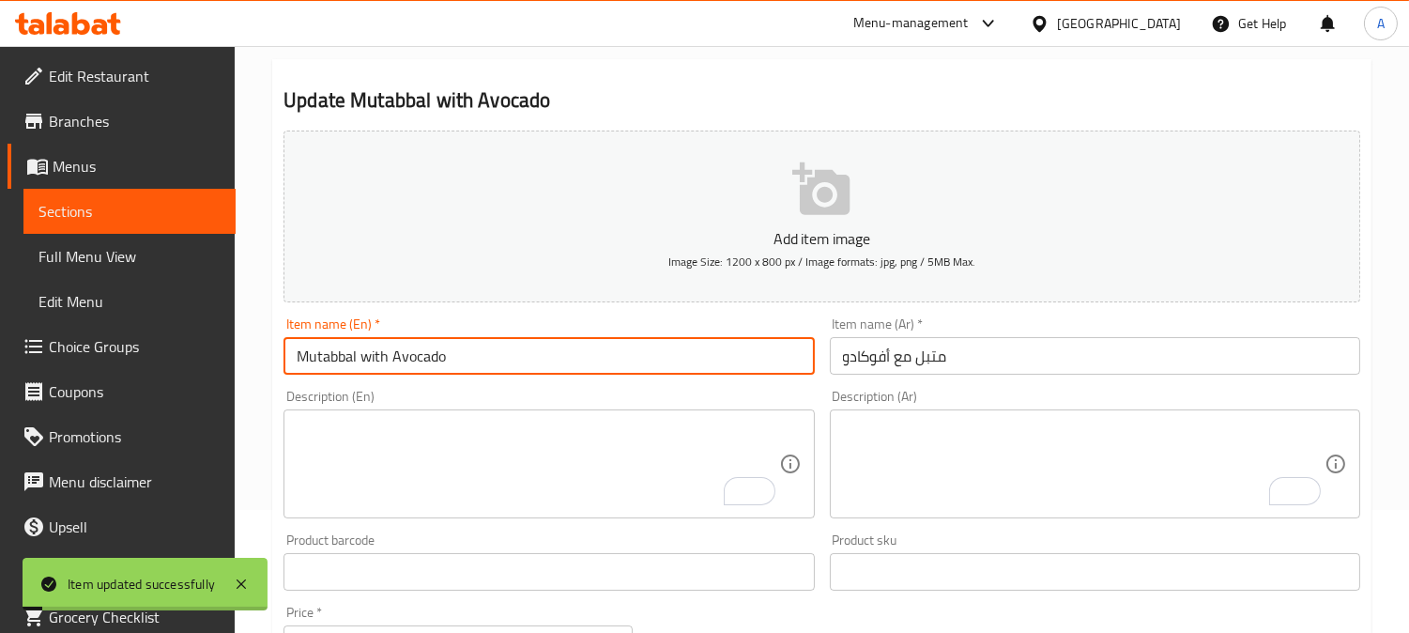
scroll to position [0, 0]
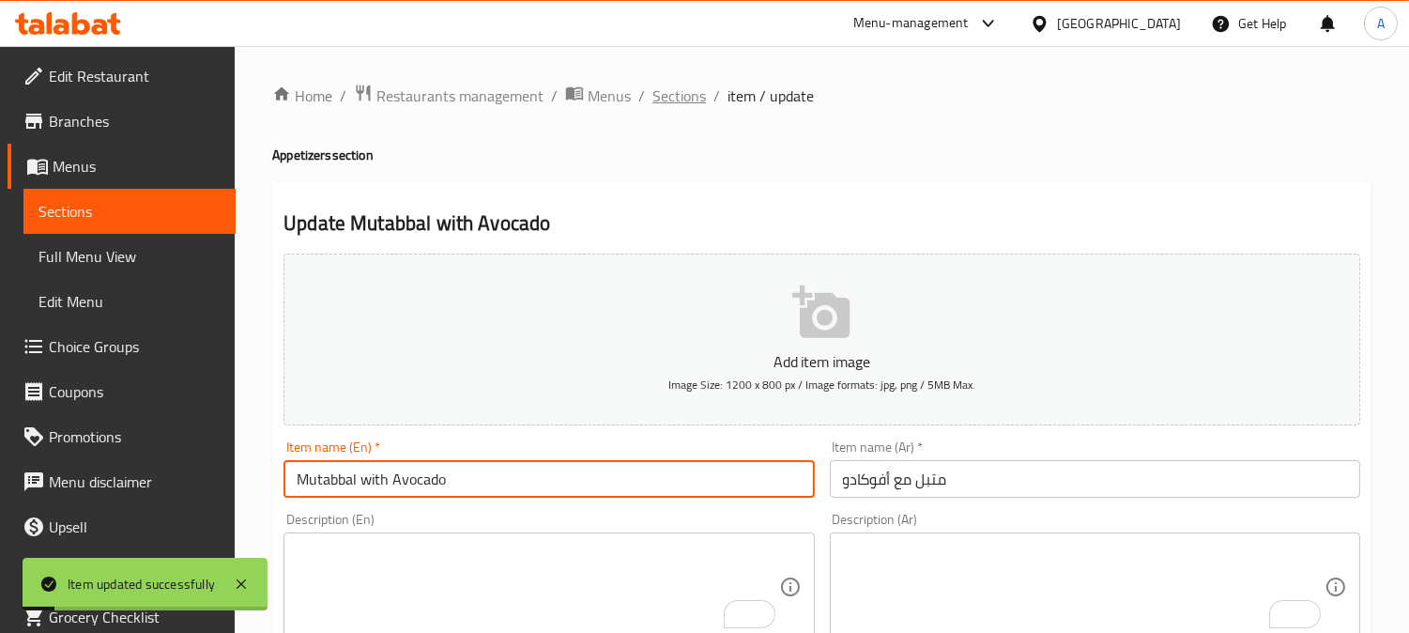
click at [667, 103] on span "Sections" at bounding box center [680, 96] width 54 height 23
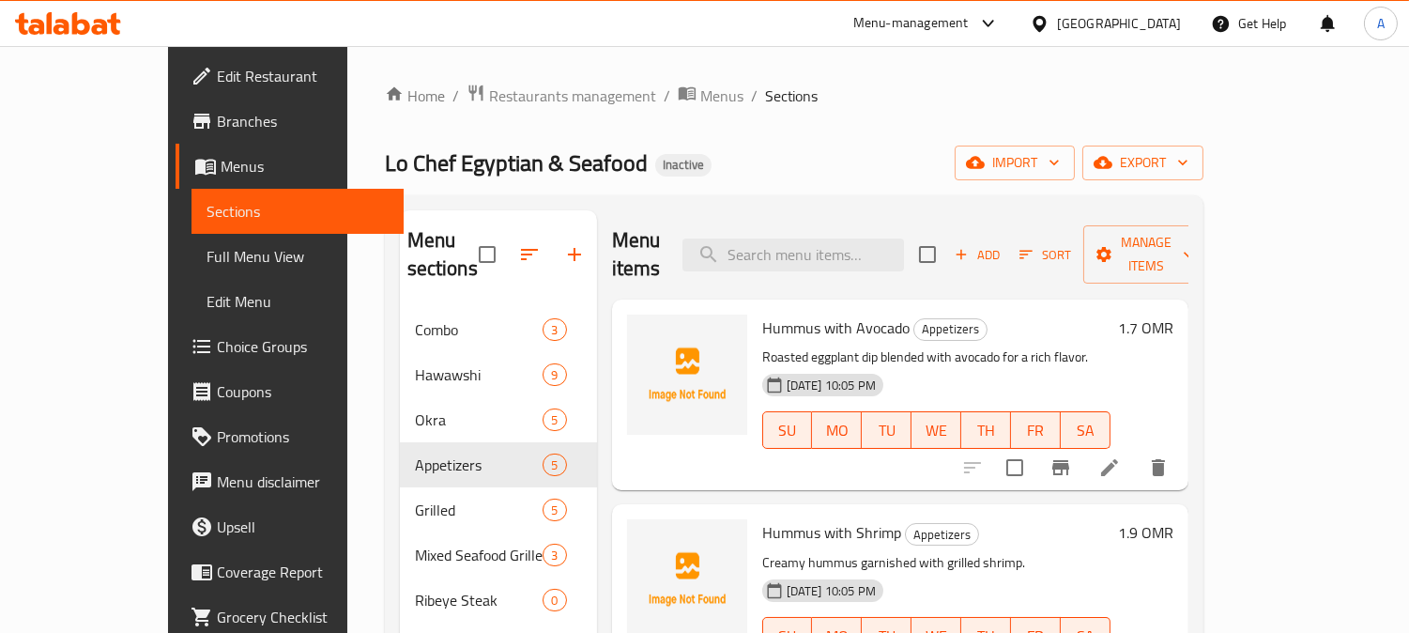
click at [217, 77] on span "Edit Restaurant" at bounding box center [303, 76] width 172 height 23
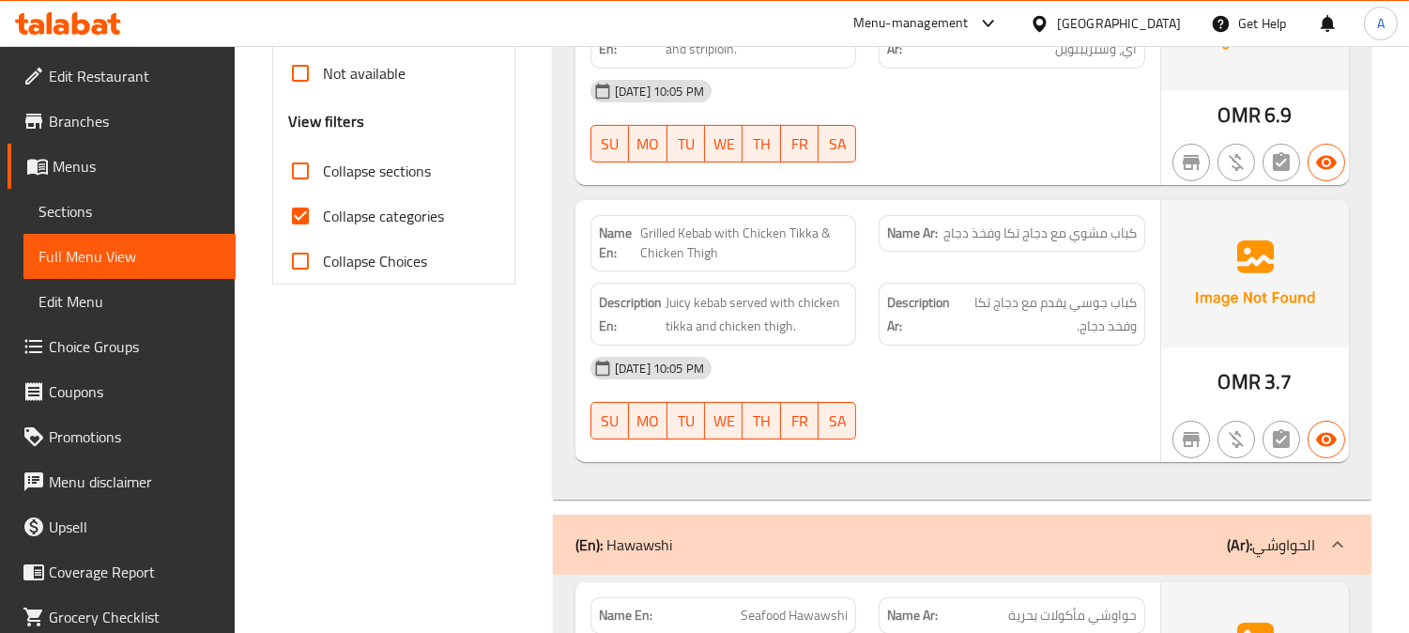
scroll to position [834, 0]
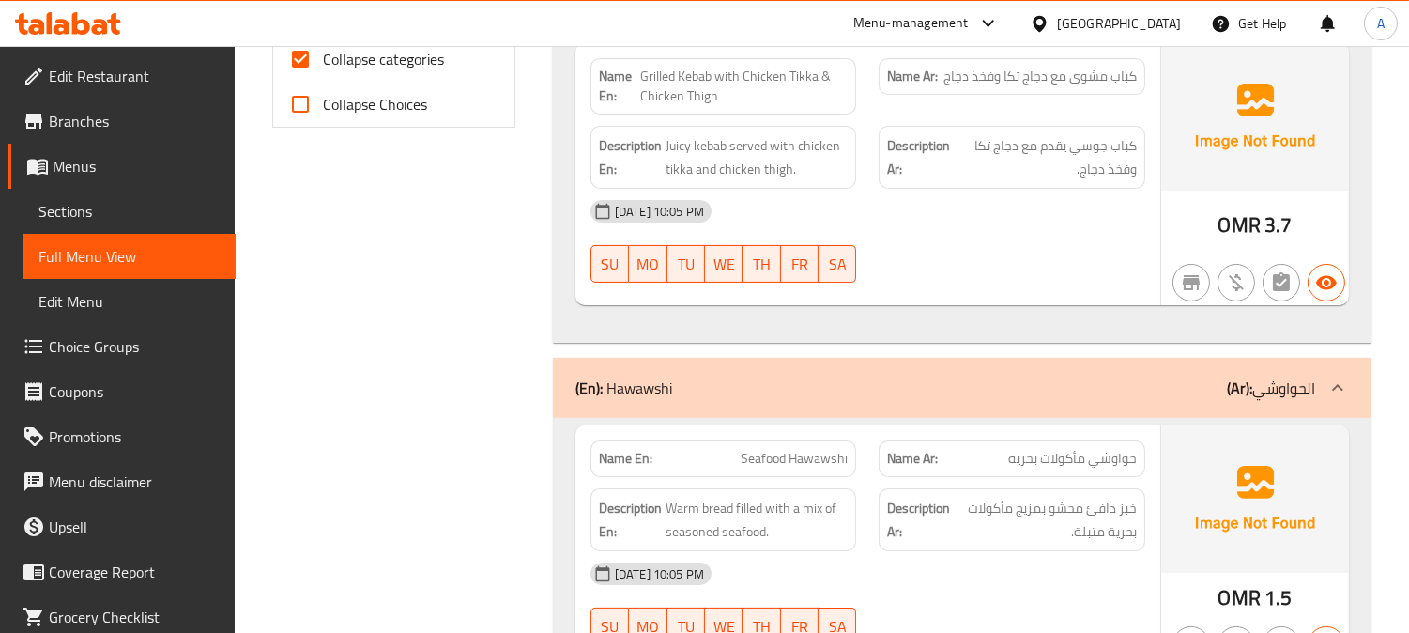
click at [302, 64] on input "Collapse categories" at bounding box center [300, 59] width 45 height 45
checkbox input "false"
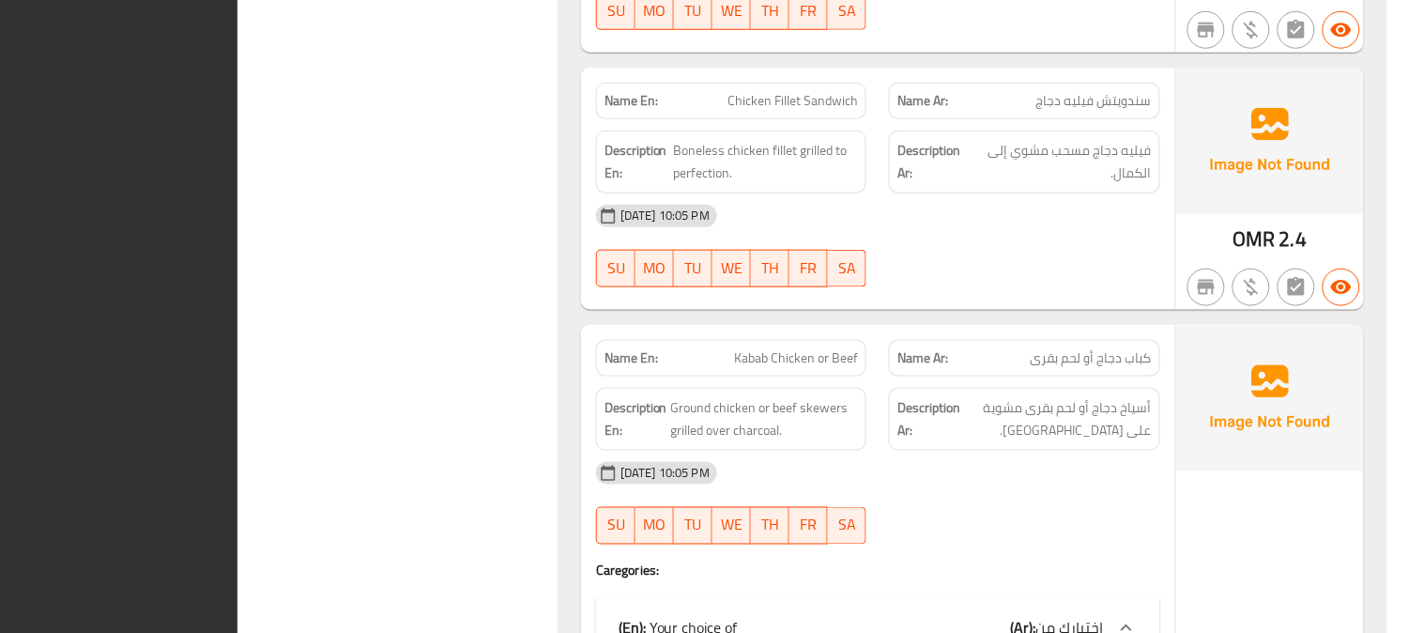
scroll to position [0, 0]
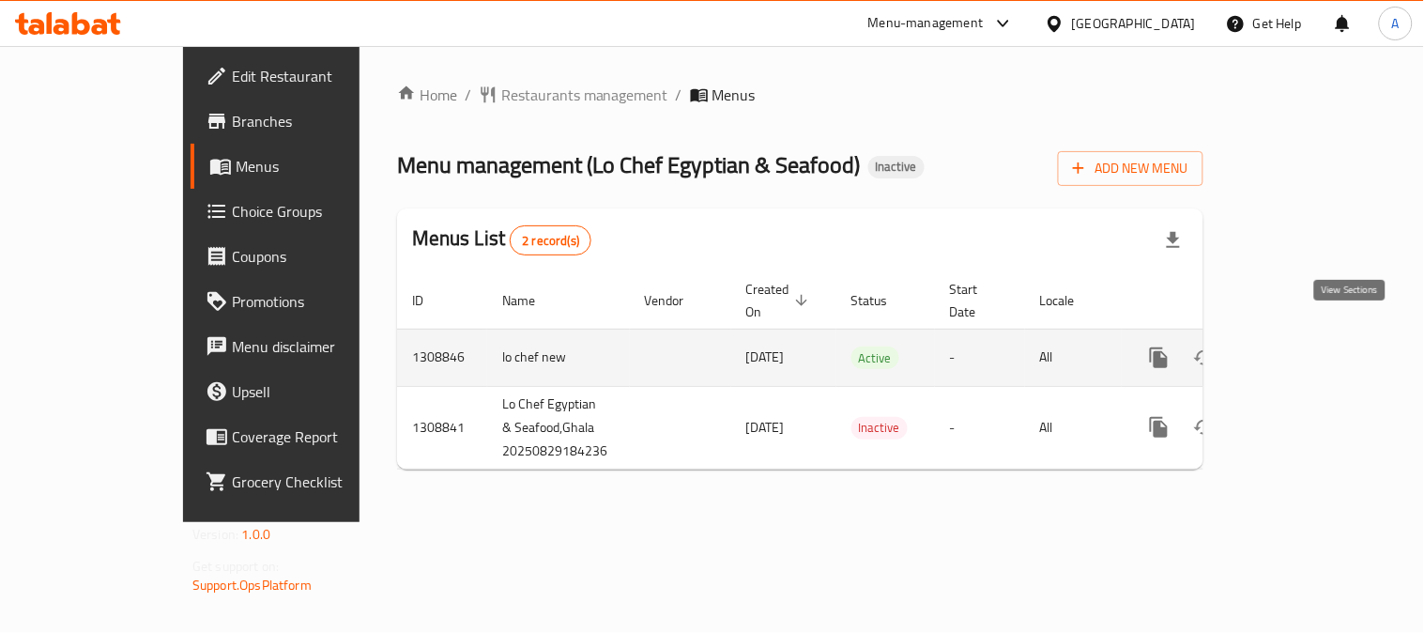
click at [1303, 349] on icon "enhanced table" at bounding box center [1294, 357] width 17 height 17
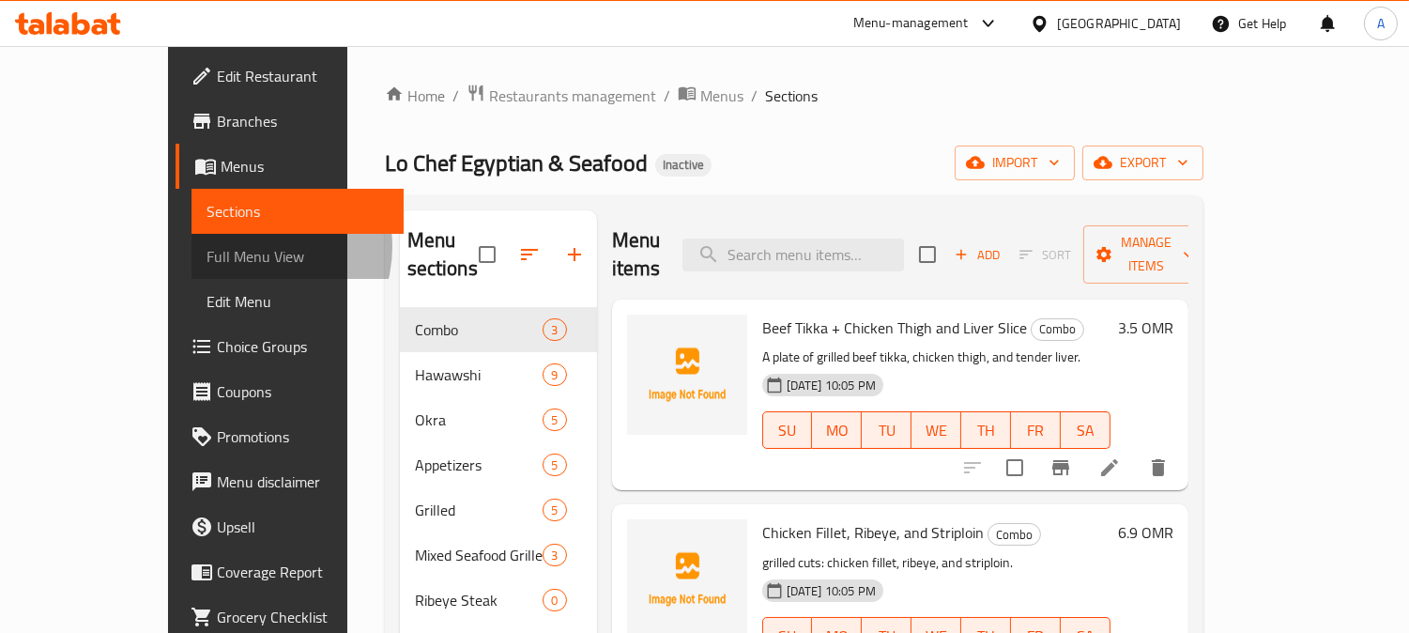
click at [207, 247] on span "Full Menu View" at bounding box center [298, 256] width 182 height 23
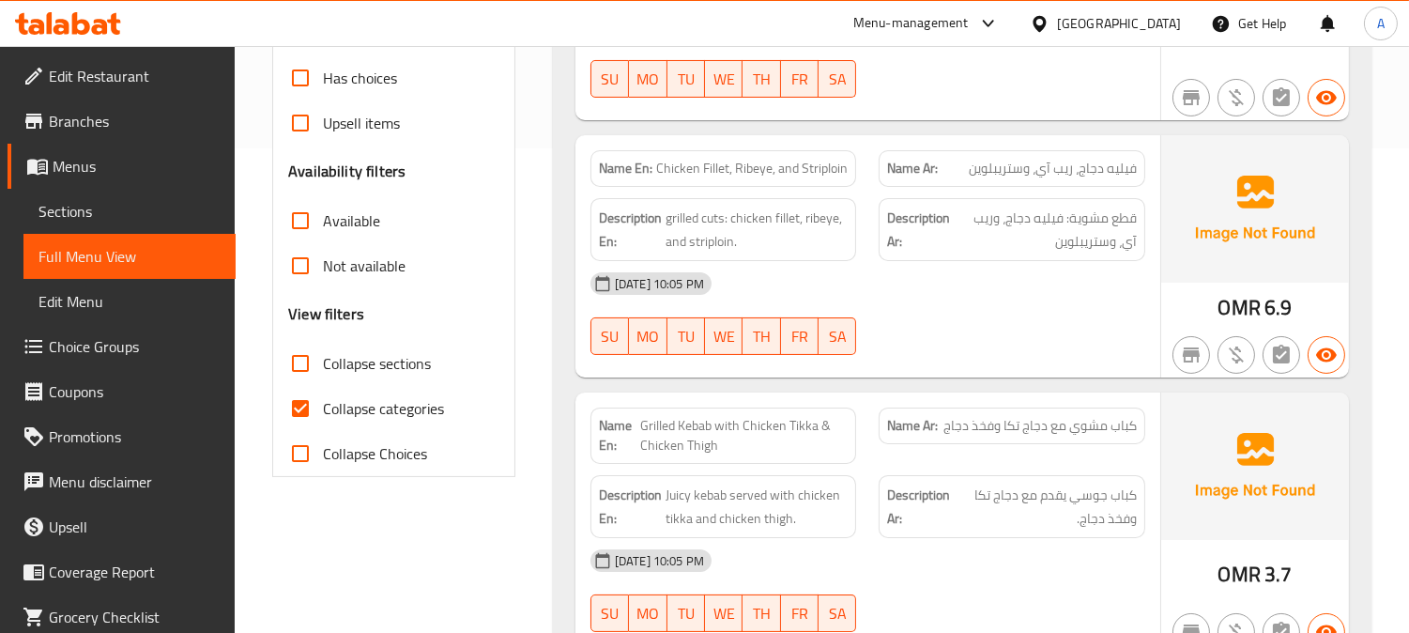
scroll to position [521, 0]
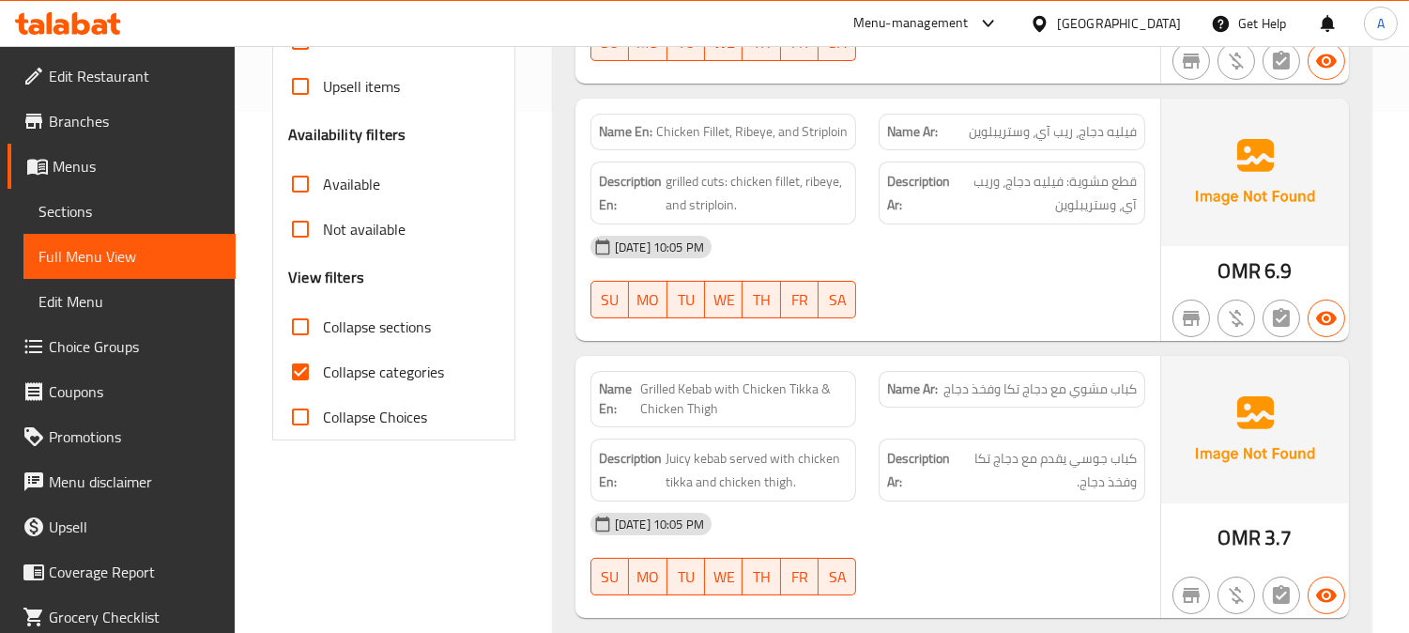
click at [300, 364] on input "Collapse categories" at bounding box center [300, 371] width 45 height 45
checkbox input "false"
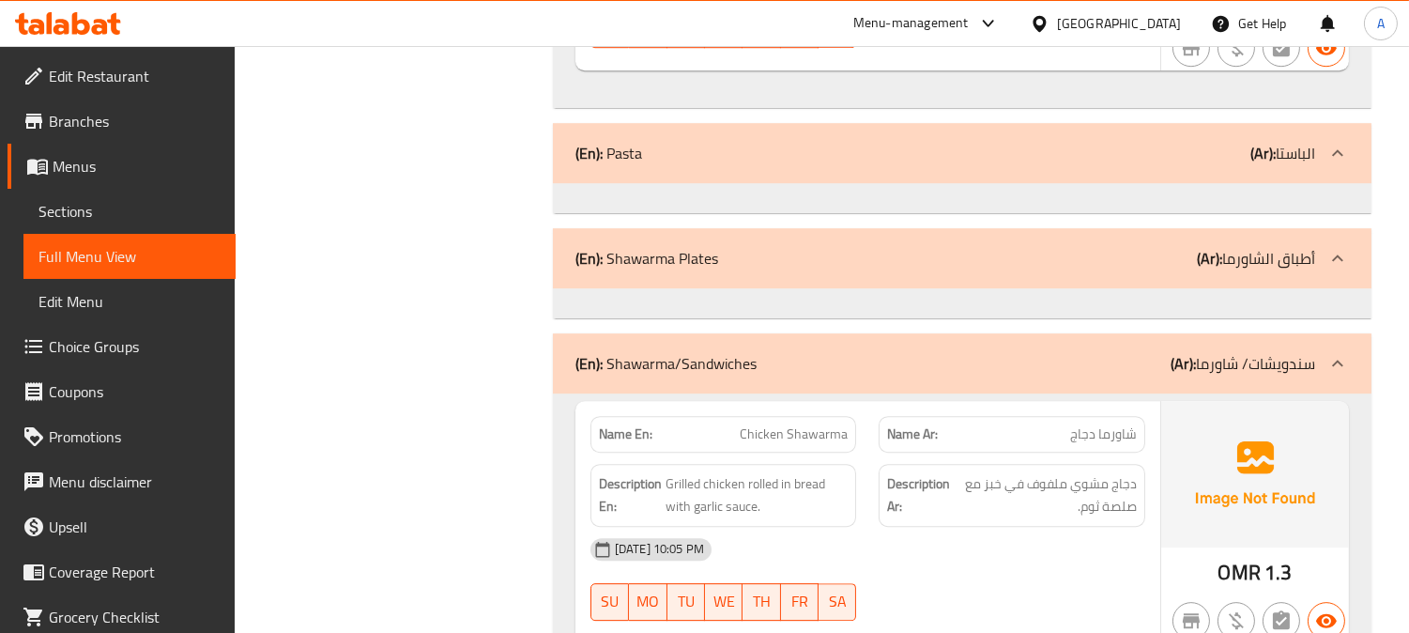
scroll to position [10312, 0]
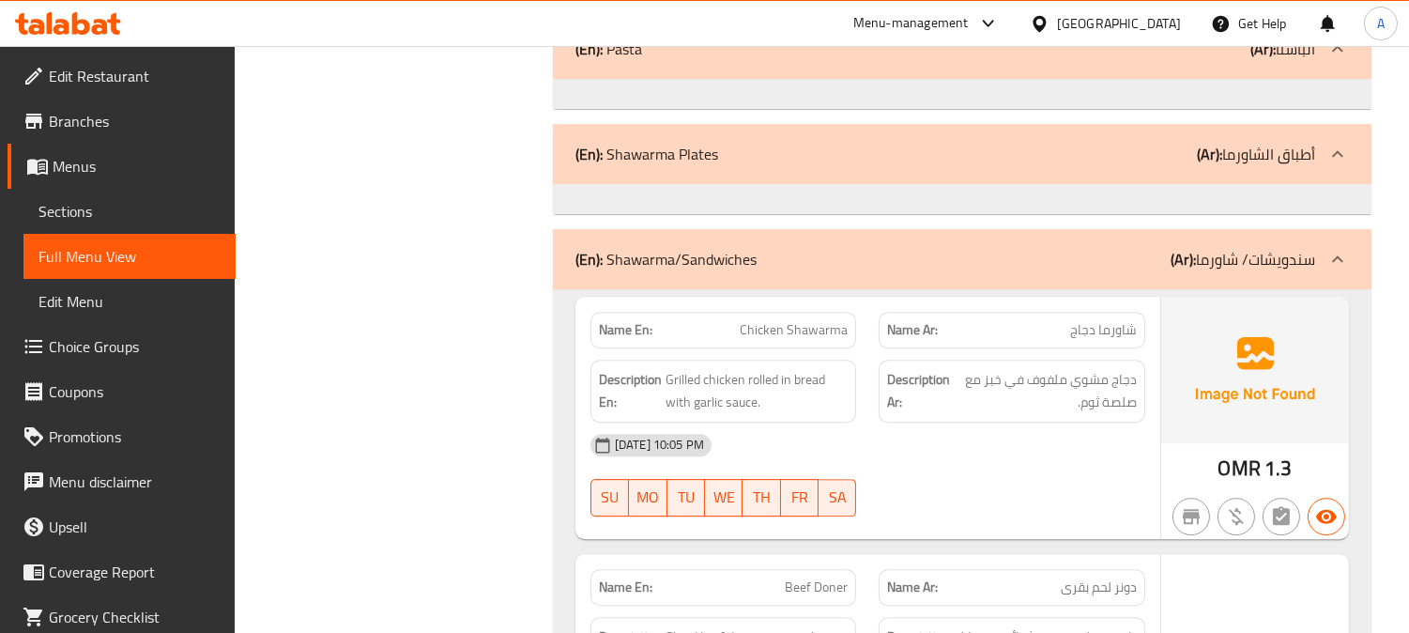
click at [804, 320] on span "Chicken Shawarma" at bounding box center [794, 330] width 108 height 20
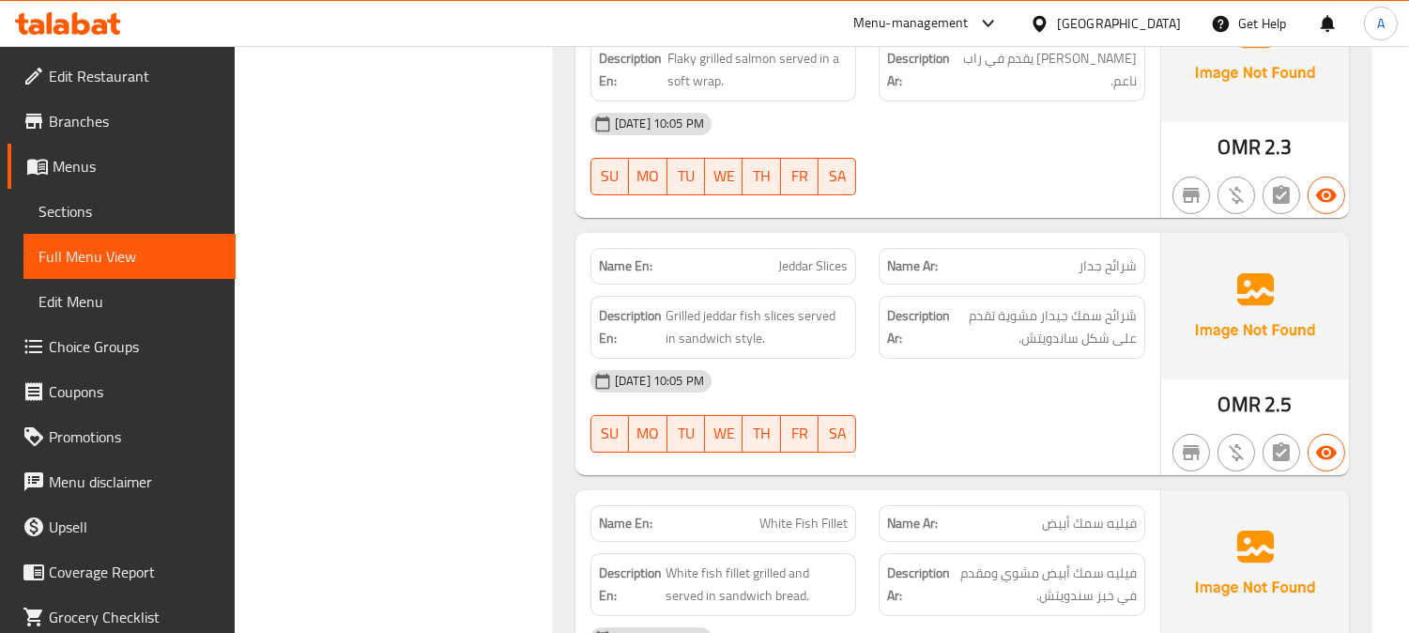
scroll to position [13076, 0]
click at [805, 255] on span "Jeddar Slices" at bounding box center [812, 265] width 69 height 20
copy span "Jeddar Slices"
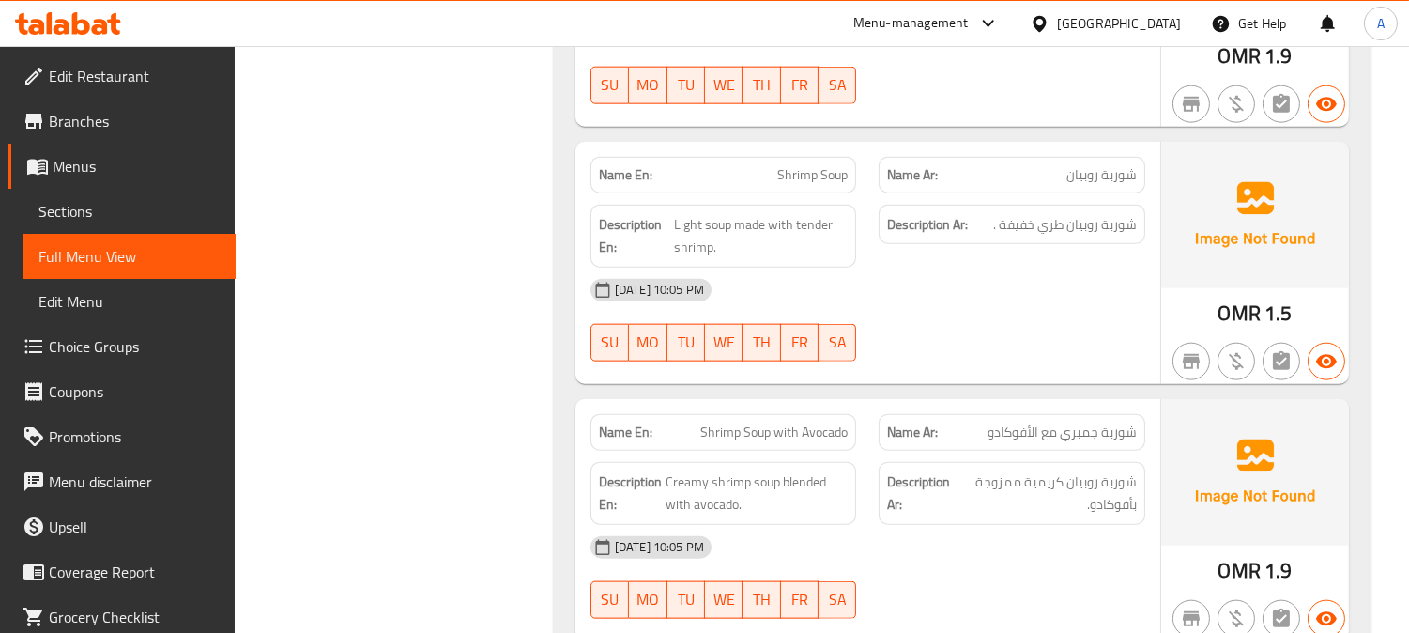
scroll to position [16889, 0]
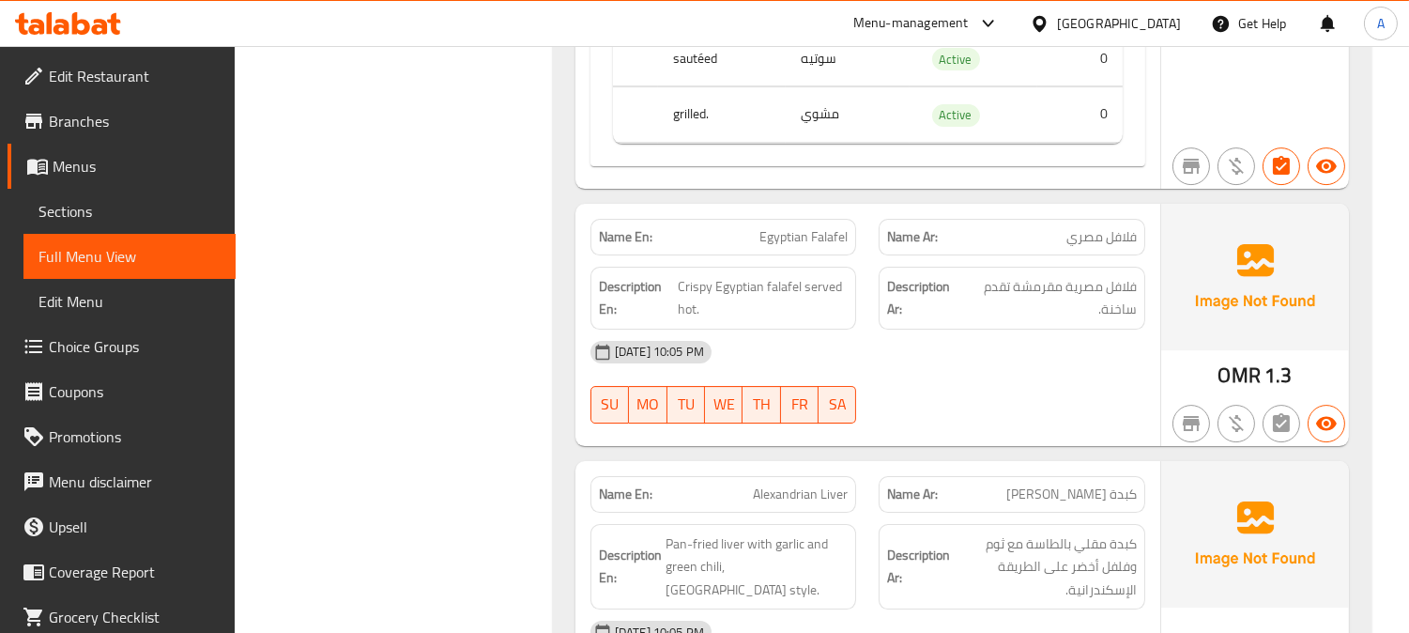
scroll to position [23803, 0]
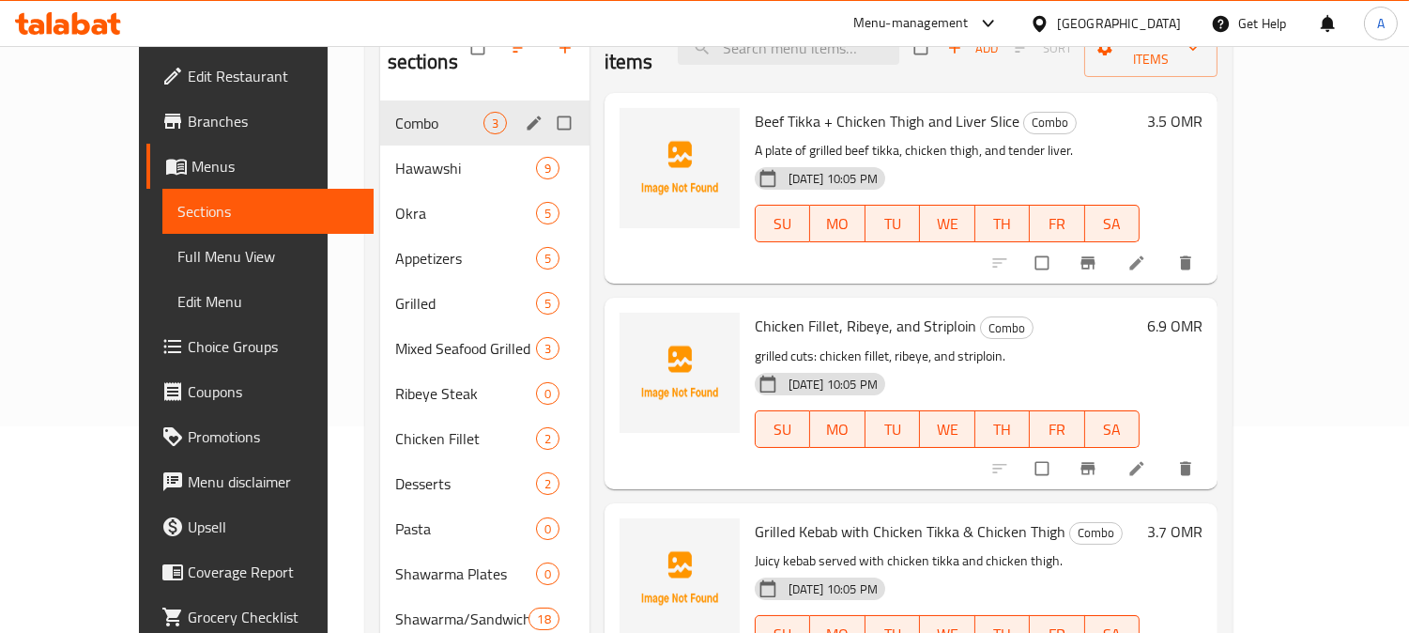
scroll to position [208, 0]
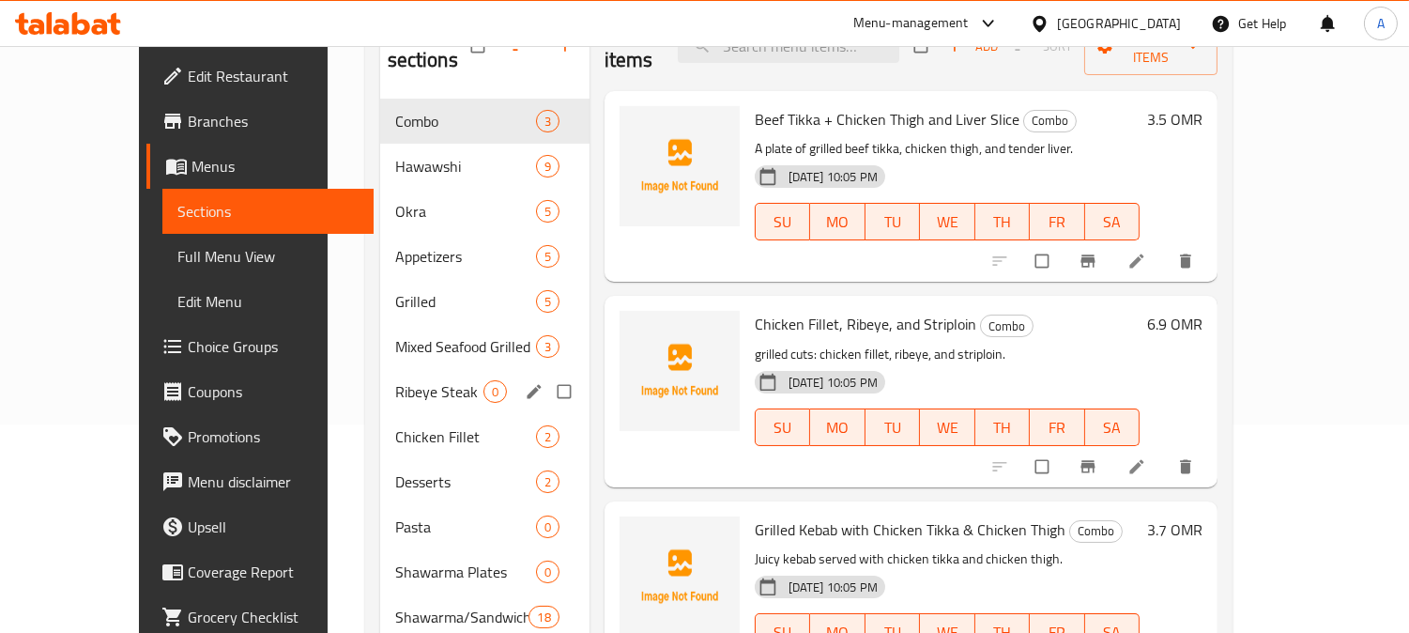
click at [546, 374] on input "Menu sections" at bounding box center [565, 392] width 39 height 36
checkbox input "true"
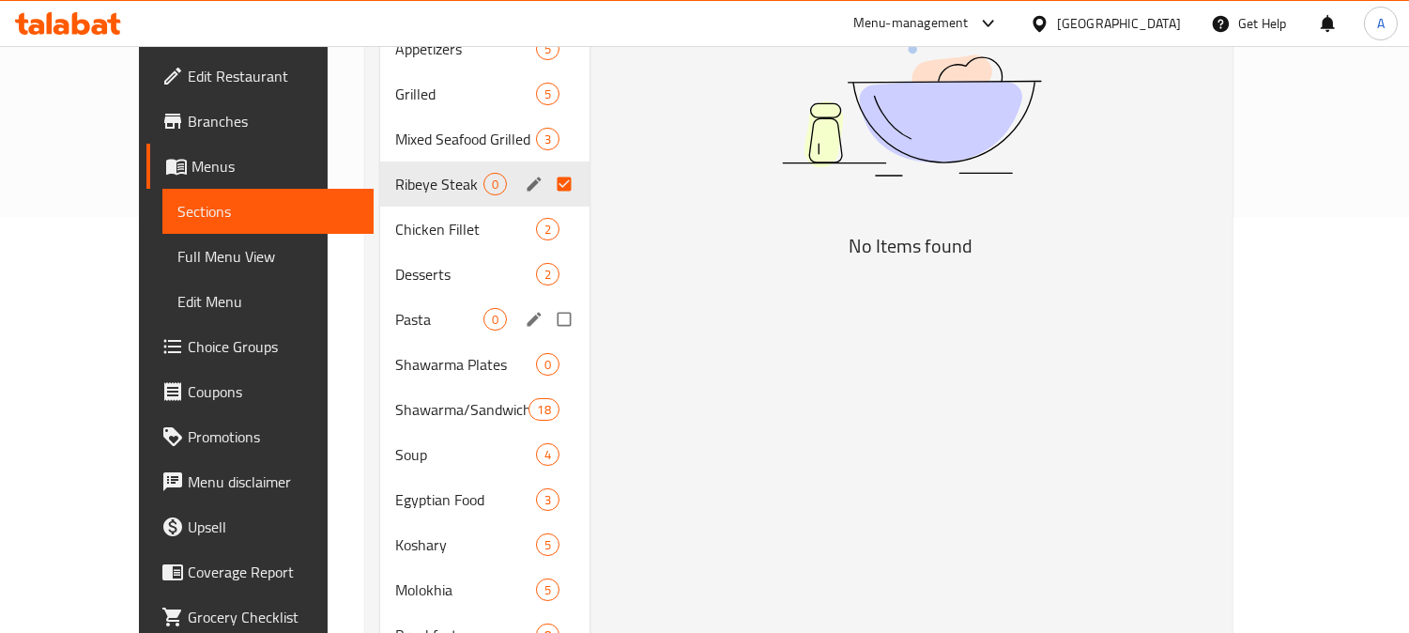
scroll to position [417, 0]
click at [546, 319] on input "Menu sections" at bounding box center [565, 318] width 39 height 36
checkbox input "true"
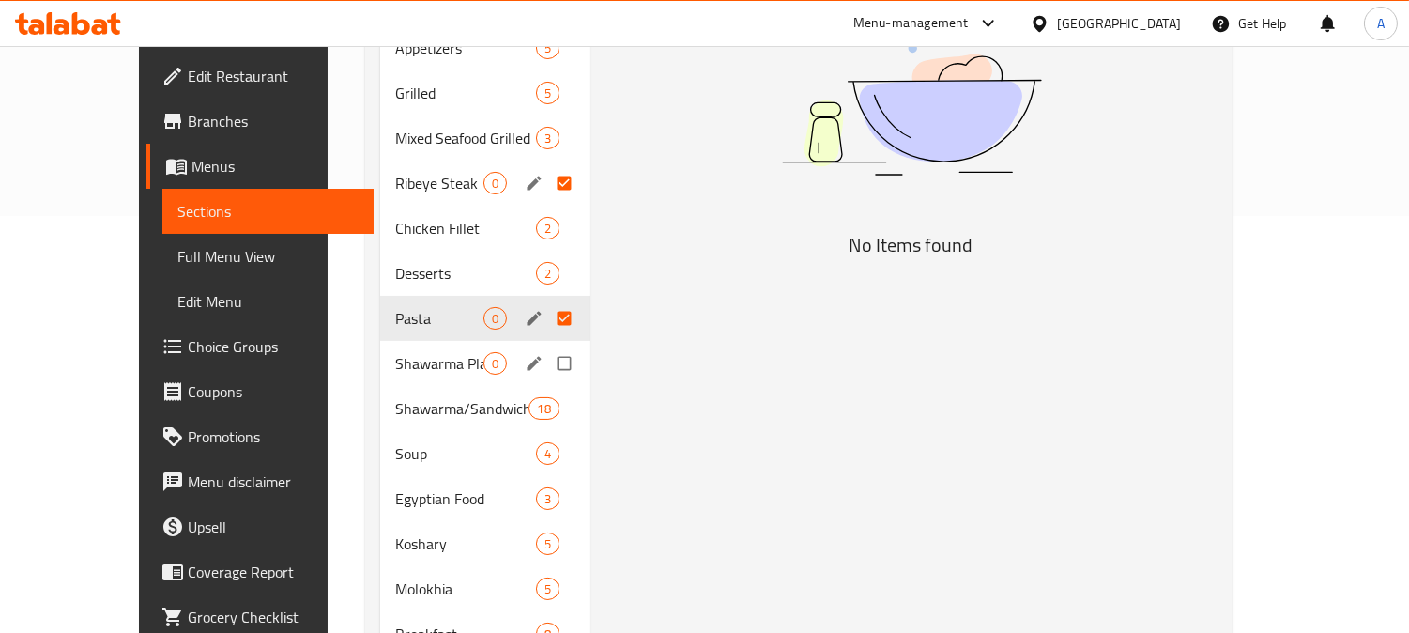
click at [546, 361] on input "Menu sections" at bounding box center [565, 364] width 39 height 36
checkbox input "true"
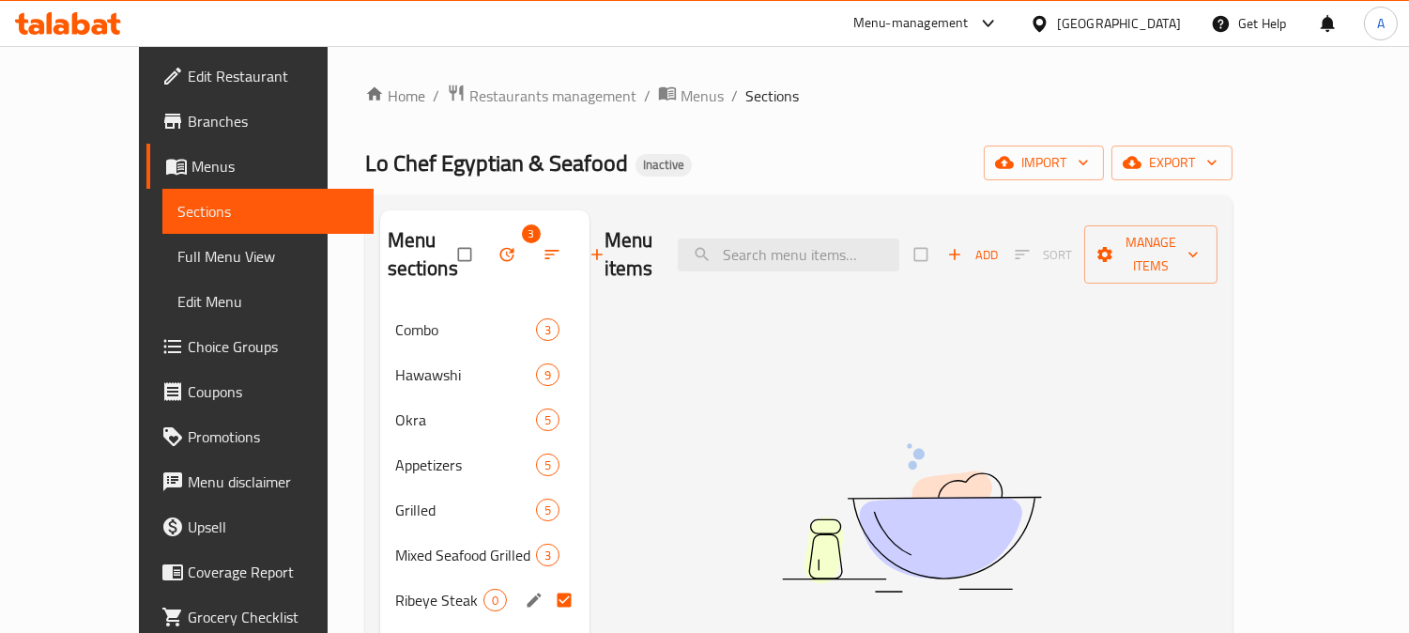
click at [498, 256] on icon "button" at bounding box center [507, 254] width 19 height 19
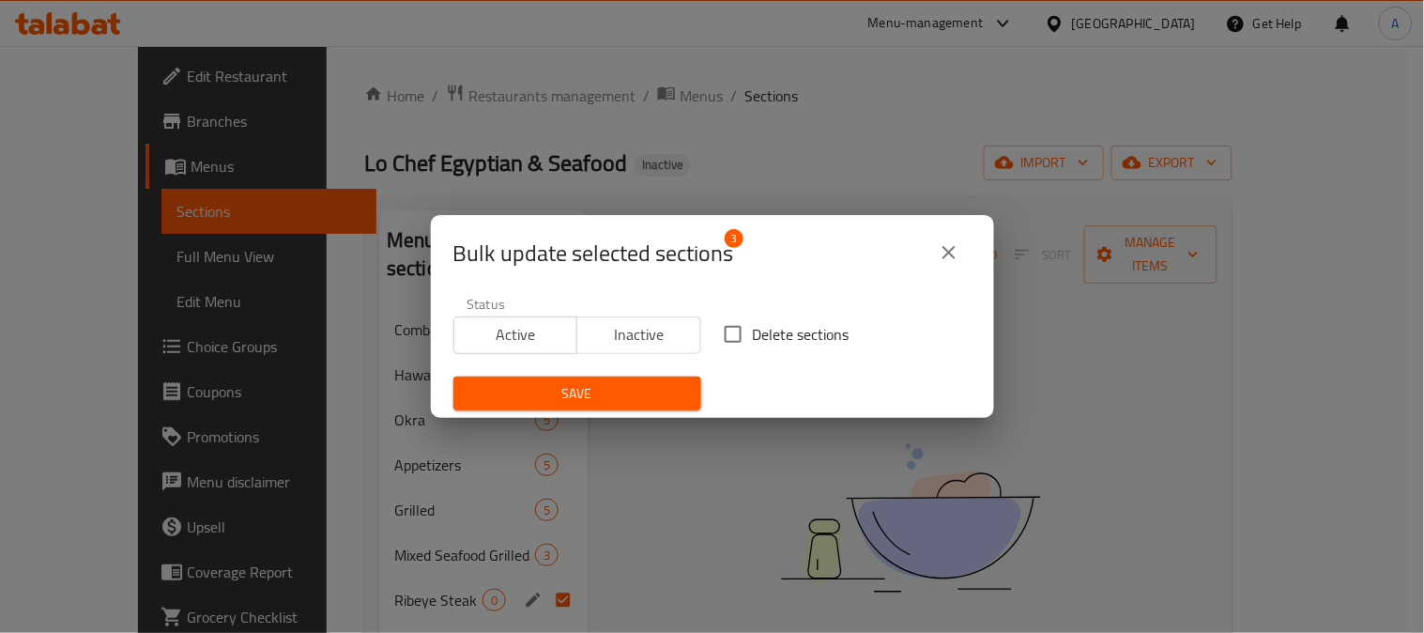
click at [764, 330] on span "Delete sections" at bounding box center [801, 334] width 97 height 23
click at [753, 330] on input "Delete sections" at bounding box center [733, 334] width 39 height 39
checkbox input "true"
click at [648, 392] on span "Save" at bounding box center [578, 393] width 218 height 23
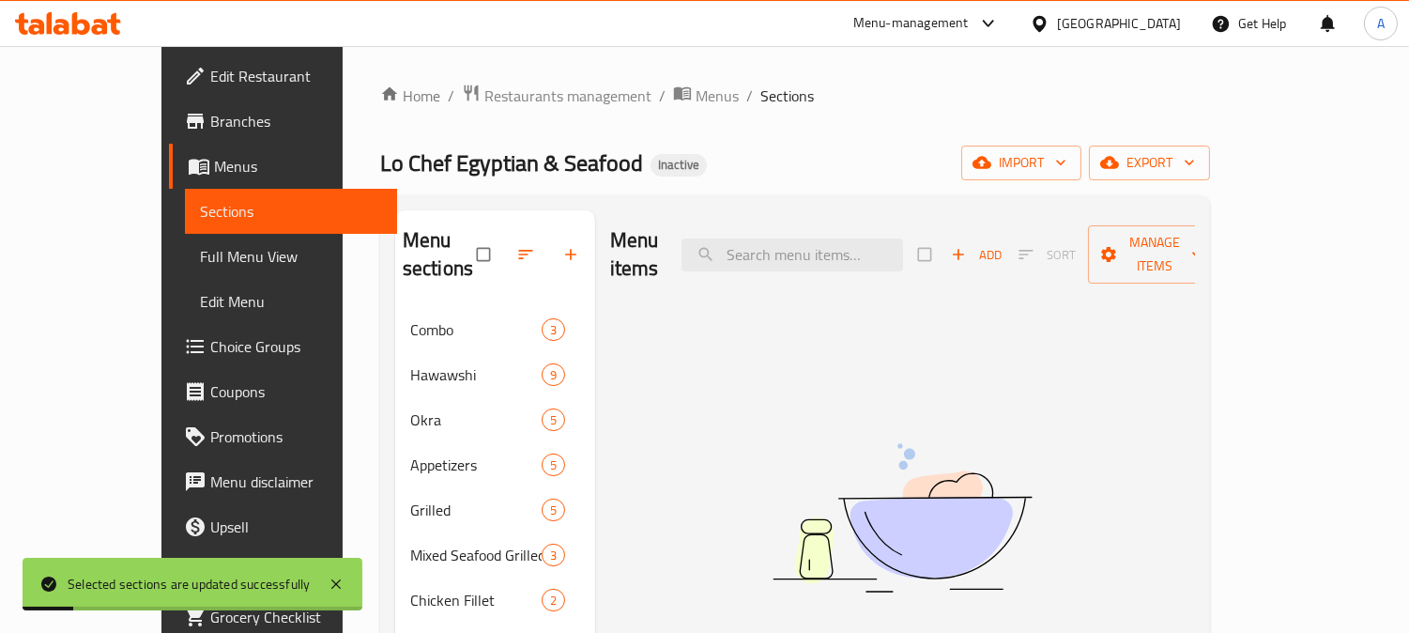
click at [777, 108] on div "Home / Restaurants management / Menus / Sections Lo Chef Egyptian & Seafood Ina…" at bounding box center [795, 522] width 830 height 877
click at [859, 258] on div "Menu items Add Sort Manage items" at bounding box center [902, 254] width 585 height 89
click at [868, 245] on input "search" at bounding box center [793, 254] width 222 height 33
paste input "Jeddar Slices"
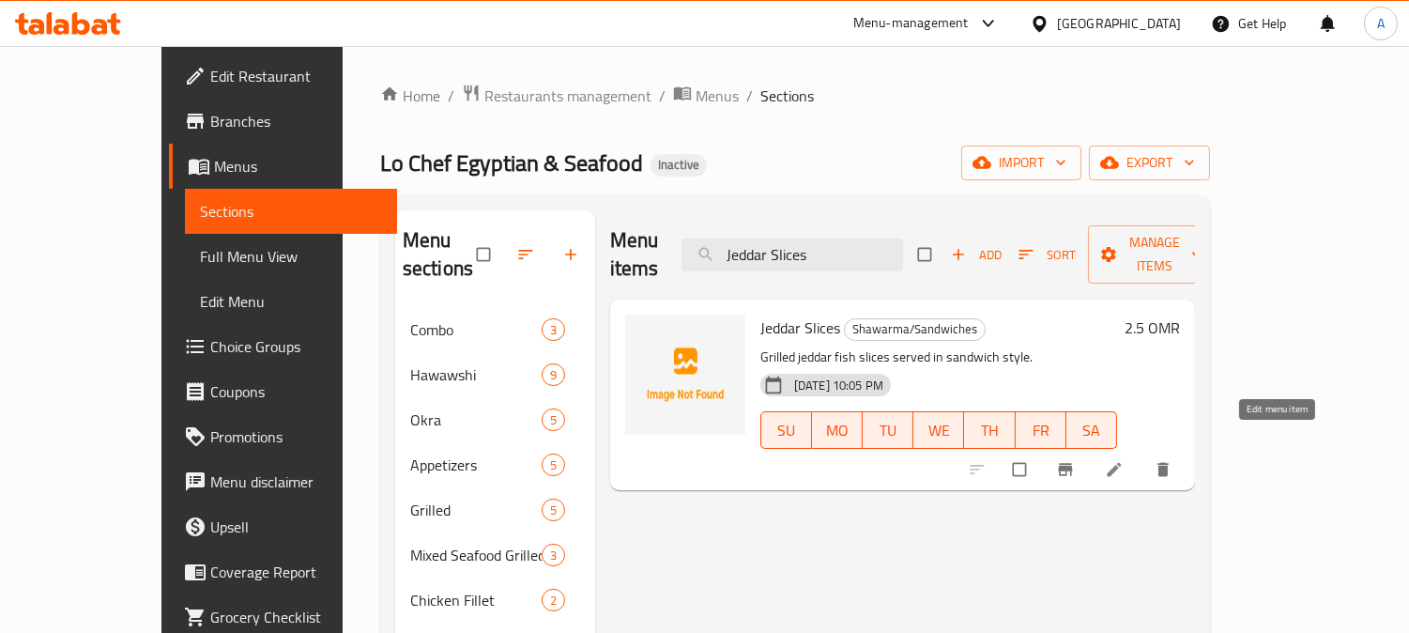
type input "Jeddar Slices"
click at [1124, 460] on icon at bounding box center [1114, 469] width 19 height 19
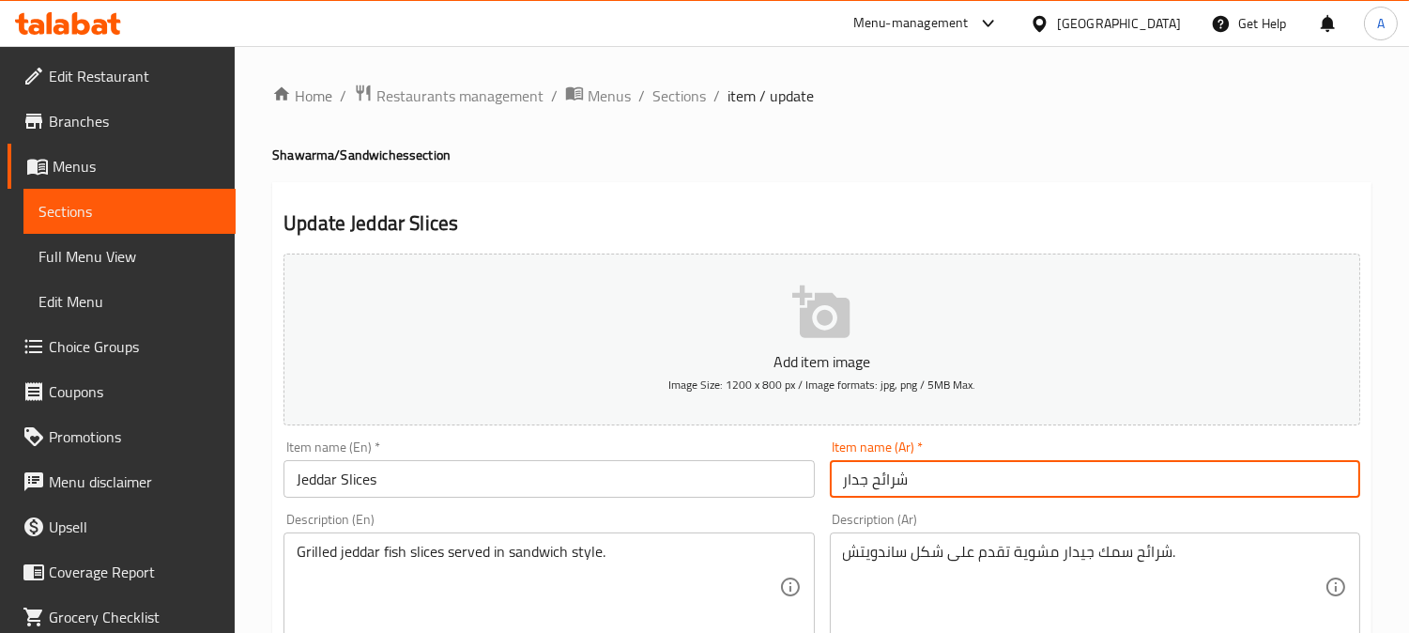
click at [857, 481] on input "شرائح جدار" at bounding box center [1095, 479] width 530 height 38
click at [971, 481] on input "شرائح جيدار" at bounding box center [1095, 479] width 530 height 38
type input "شرائح جيدار"
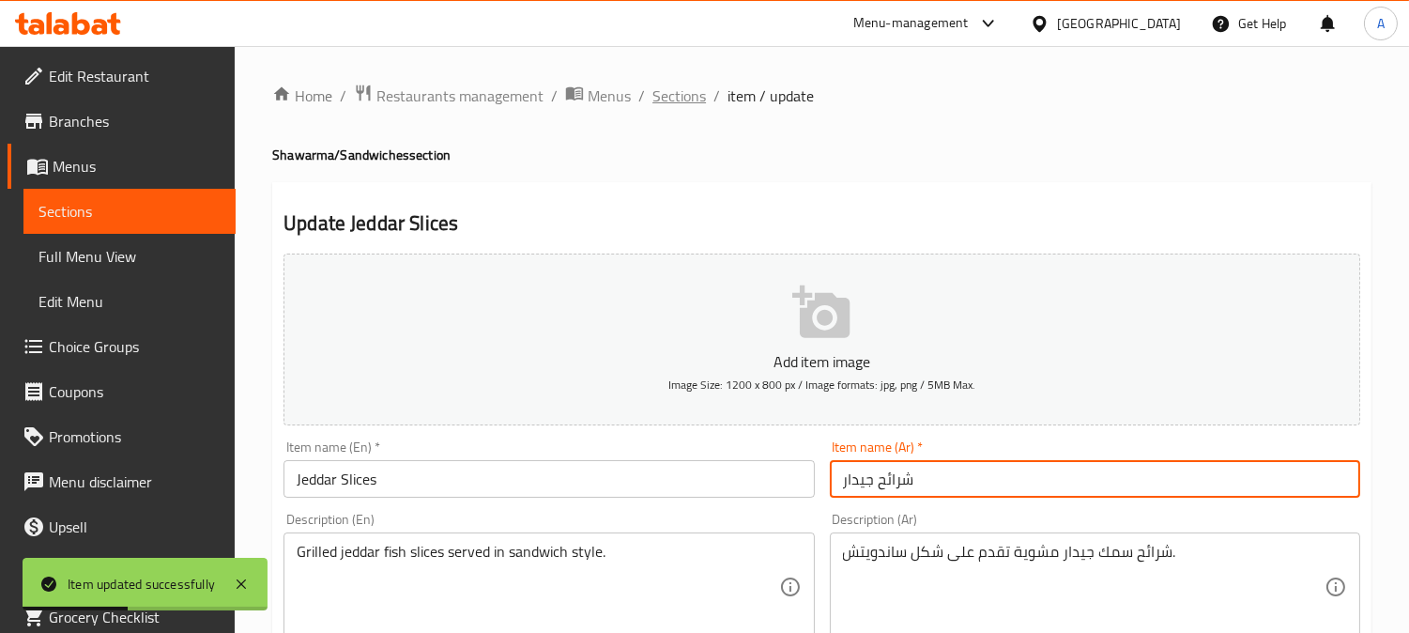
click at [678, 95] on span "Sections" at bounding box center [680, 96] width 54 height 23
